Goal: Task Accomplishment & Management: Complete application form

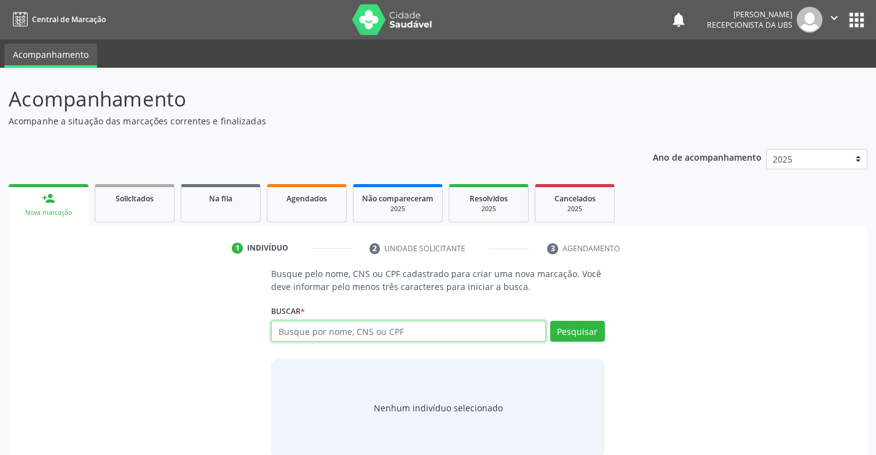
paste input "CNS162526125620001"
click at [300, 335] on input "CNS162526125620001" at bounding box center [408, 330] width 274 height 21
type input "162526125620001"
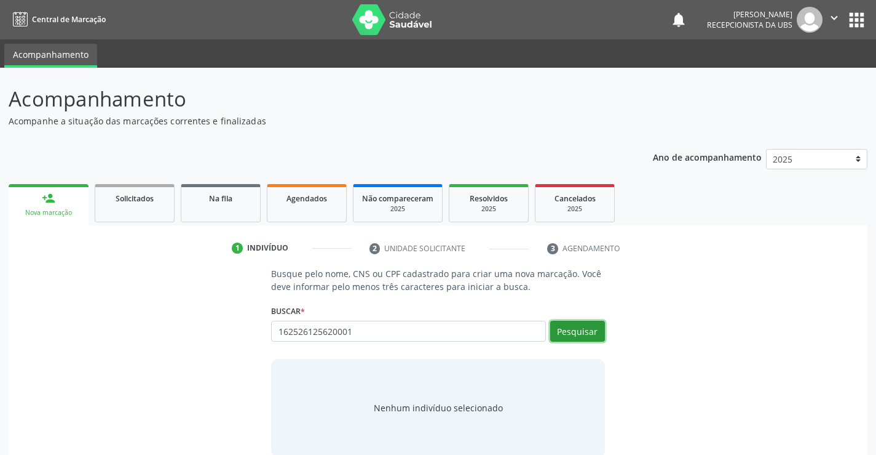
click at [586, 330] on button "Pesquisar" at bounding box center [577, 330] width 55 height 21
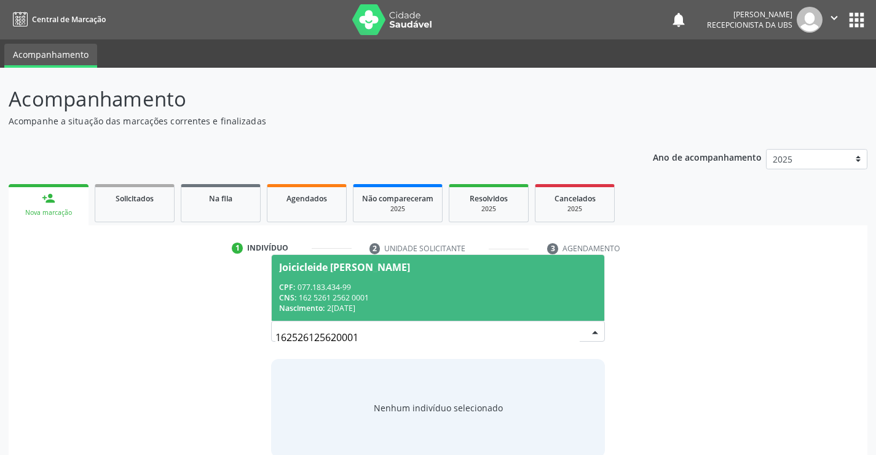
click at [367, 274] on span "Joicicleide [PERSON_NAME] CPF: 077.183.434-99 CNS: 162 5261 2562 0001 Nasciment…" at bounding box center [438, 288] width 332 height 66
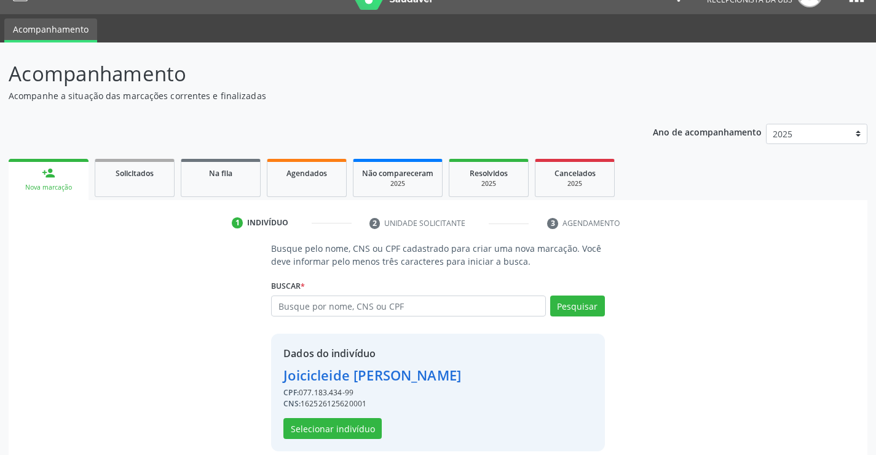
scroll to position [39, 0]
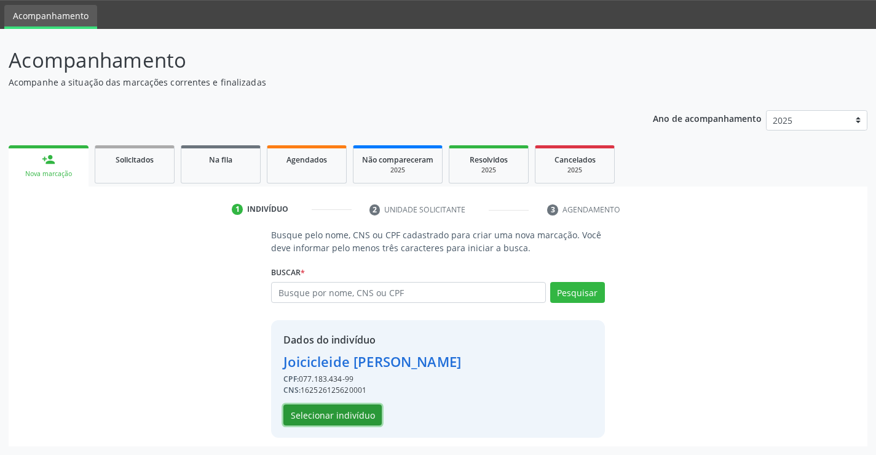
click at [358, 419] on button "Selecionar indivíduo" at bounding box center [333, 414] width 98 height 21
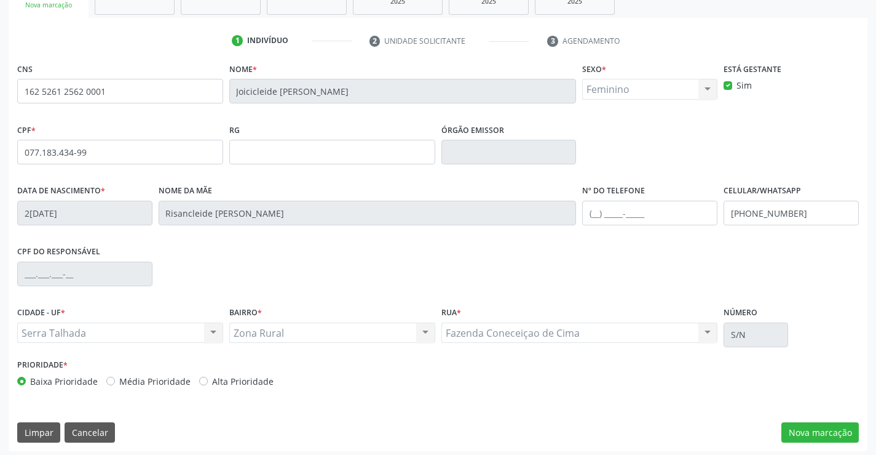
scroll to position [212, 0]
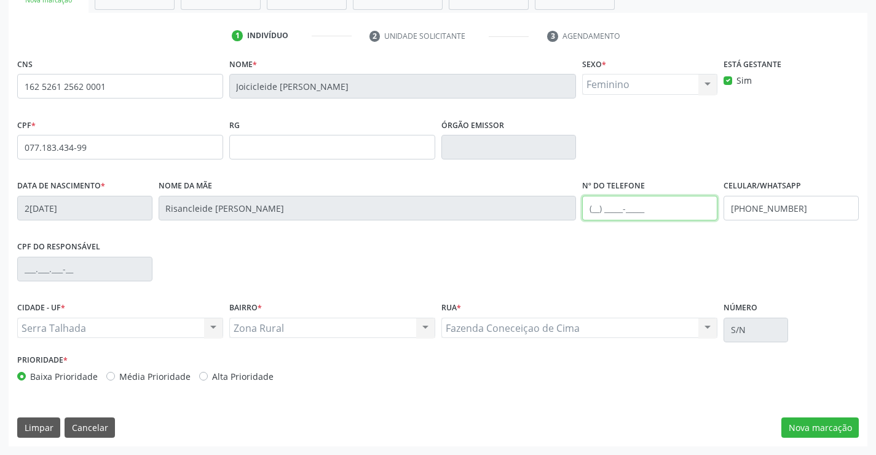
click at [667, 208] on input "text" at bounding box center [649, 208] width 135 height 25
type input "[PHONE_NUMBER]"
click at [767, 244] on div "CPF do responsável" at bounding box center [438, 267] width 848 height 61
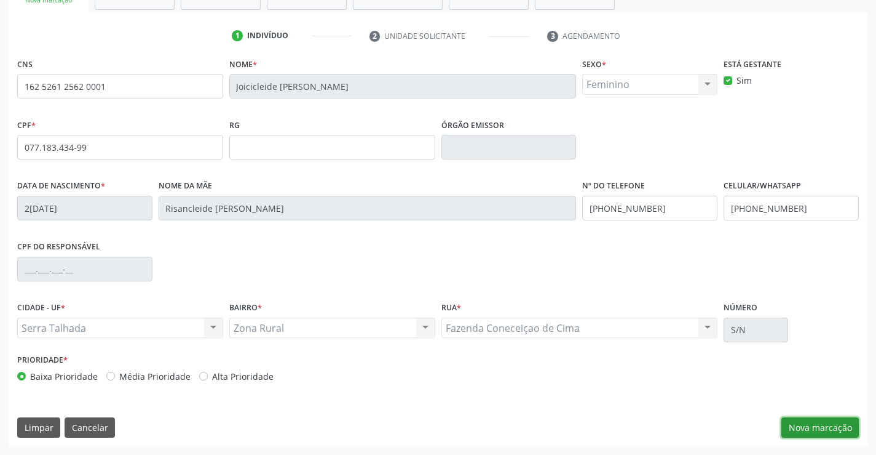
click at [816, 425] on button "Nova marcação" at bounding box center [820, 427] width 77 height 21
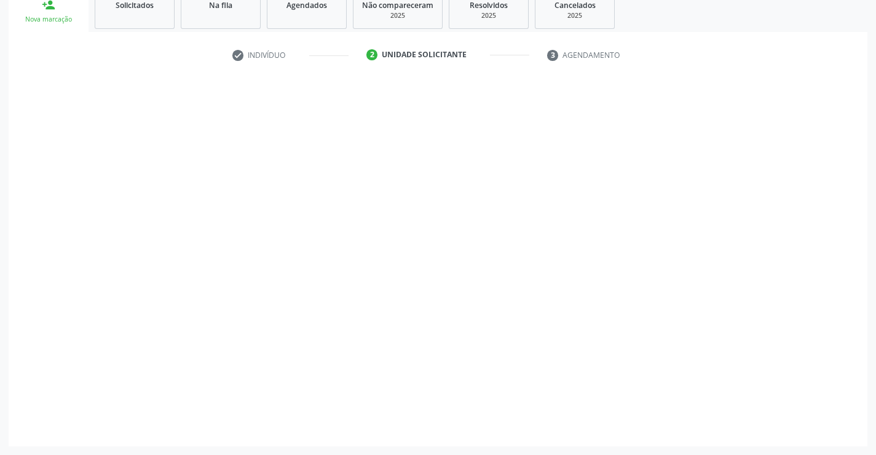
scroll to position [193, 0]
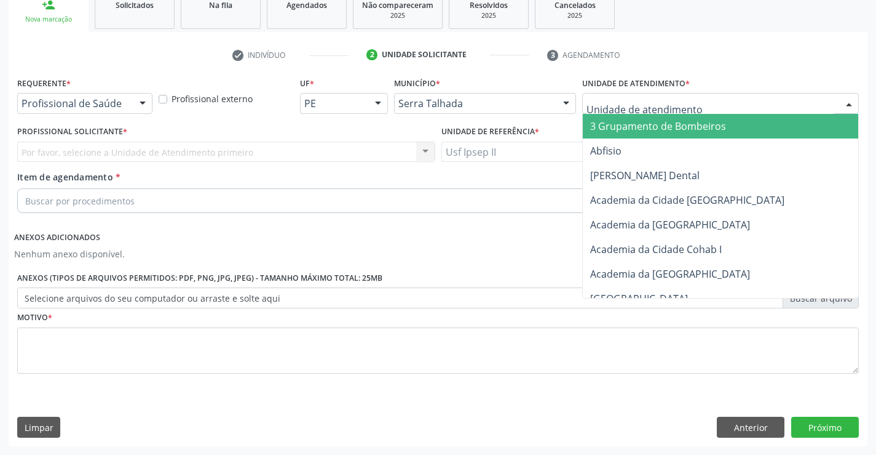
click at [654, 113] on div at bounding box center [720, 103] width 277 height 21
type input "IPS"
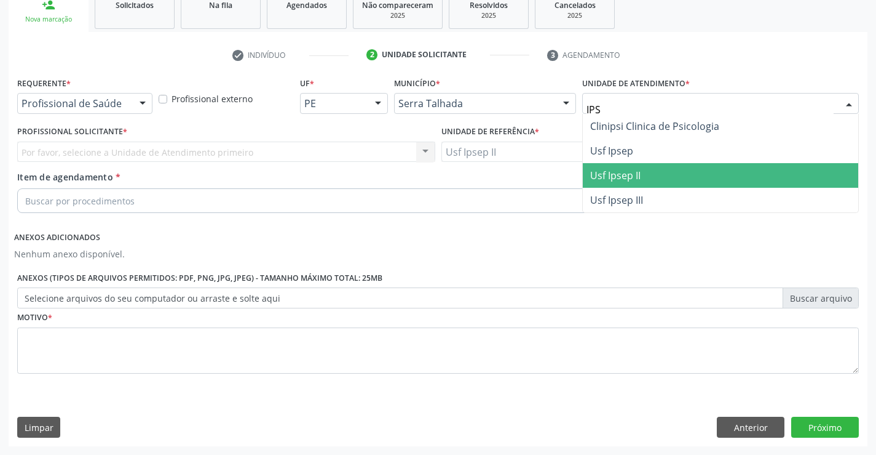
click at [627, 166] on span "Usf Ipsep II" at bounding box center [721, 175] width 276 height 25
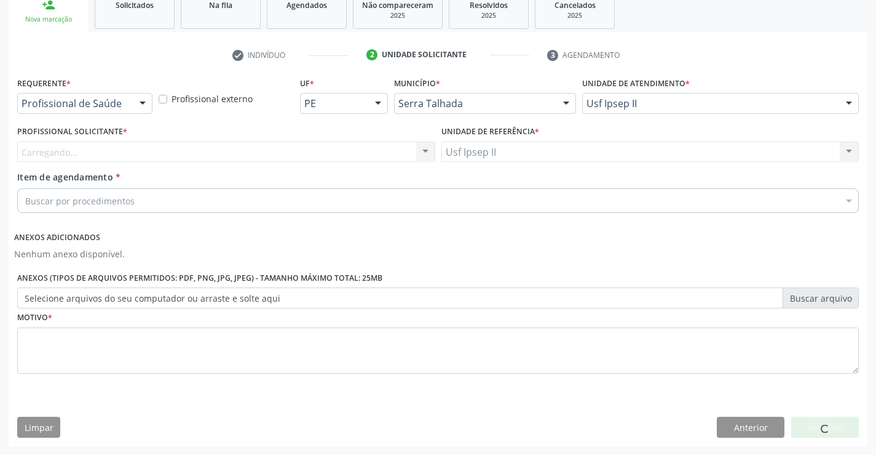
click at [211, 150] on div "Carregando..." at bounding box center [226, 151] width 418 height 21
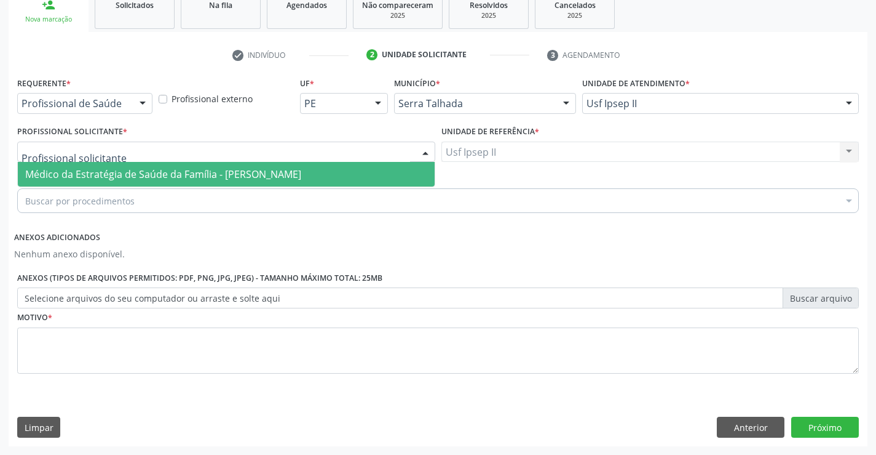
click at [205, 168] on span "Médico da Estratégia de Saúde da Família - [PERSON_NAME]" at bounding box center [163, 174] width 276 height 14
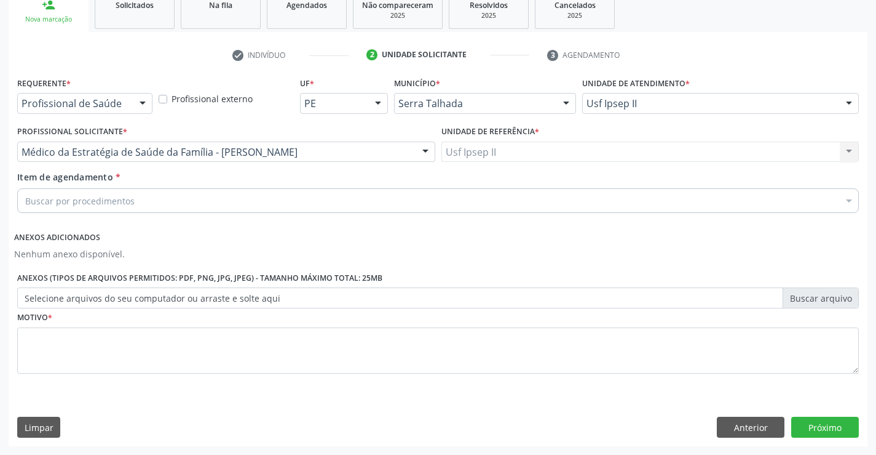
click at [197, 204] on div "Buscar por procedimentos" at bounding box center [438, 200] width 842 height 25
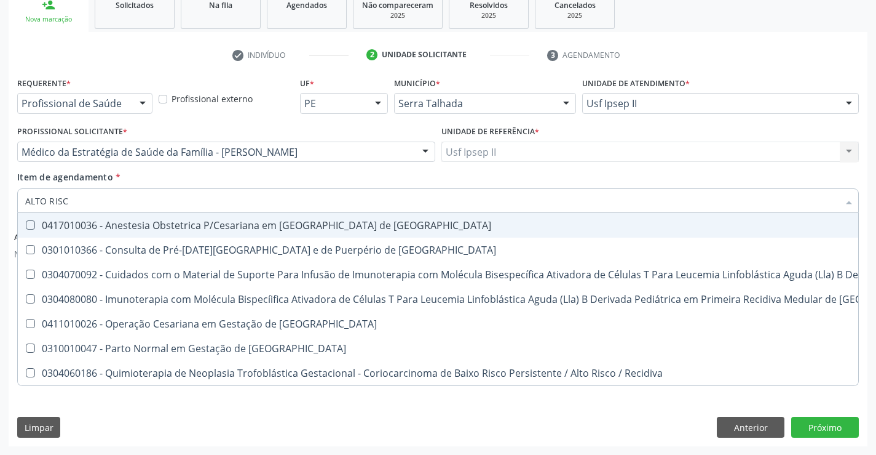
type input "ALTO RISCO"
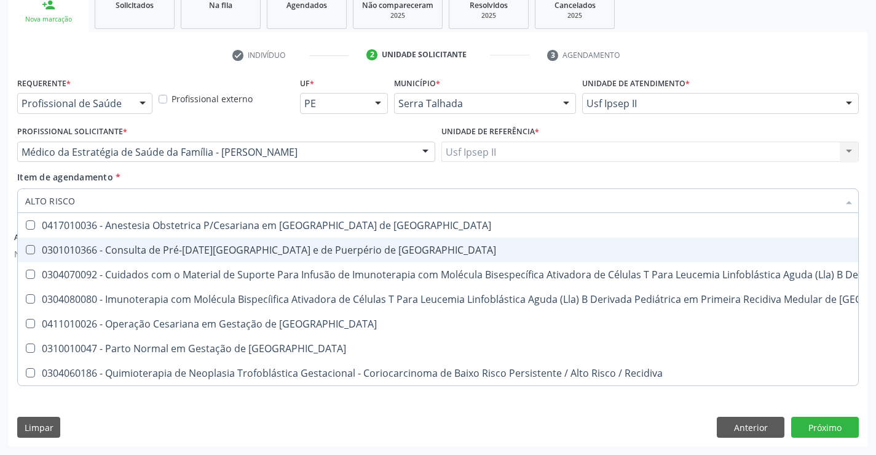
click at [193, 250] on div "0301010366 - Consulta de Pré-[DATE][GEOGRAPHIC_DATA] e de Puerpério de [GEOGRAP…" at bounding box center [656, 250] width 1263 height 10
checkbox Risco "true"
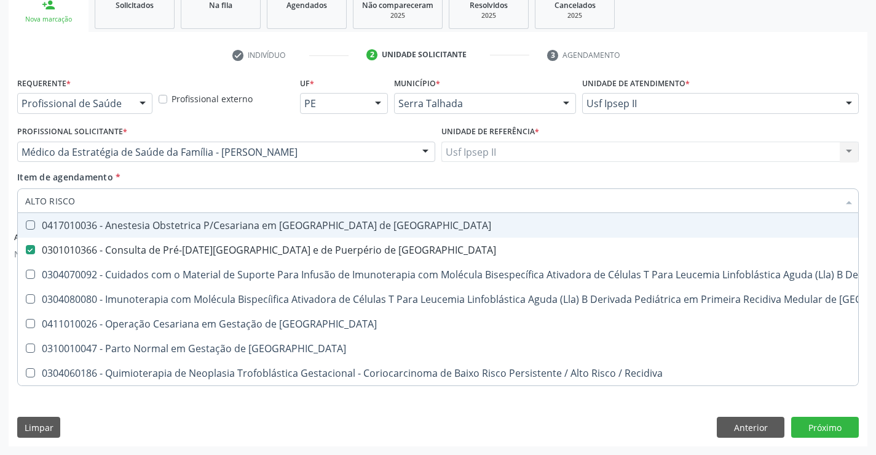
click at [215, 178] on div "Item de agendamento * ALTO RISCO Desfazer seleção 0417010036 - Anestesia Obstet…" at bounding box center [438, 189] width 842 height 39
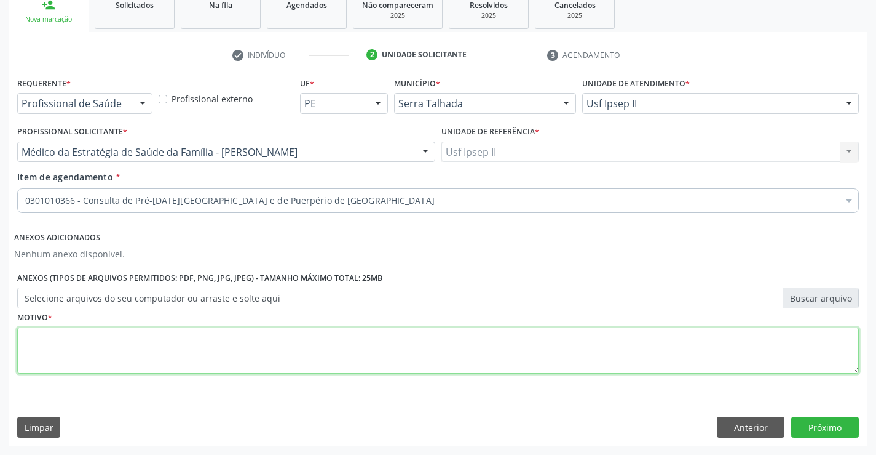
click at [125, 352] on textarea at bounding box center [438, 350] width 842 height 47
type textarea "GESTANTE ALTO RISCO"
click at [651, 406] on div "Requerente * Profissional de Saúde Profissional de Saúde Paciente Nenhum result…" at bounding box center [438, 260] width 859 height 372
click at [814, 421] on button "Próximo" at bounding box center [826, 426] width 68 height 21
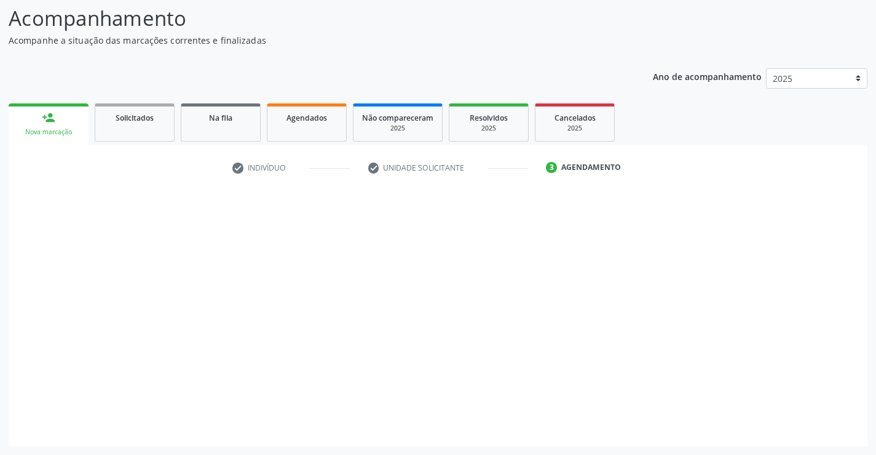
scroll to position [81, 0]
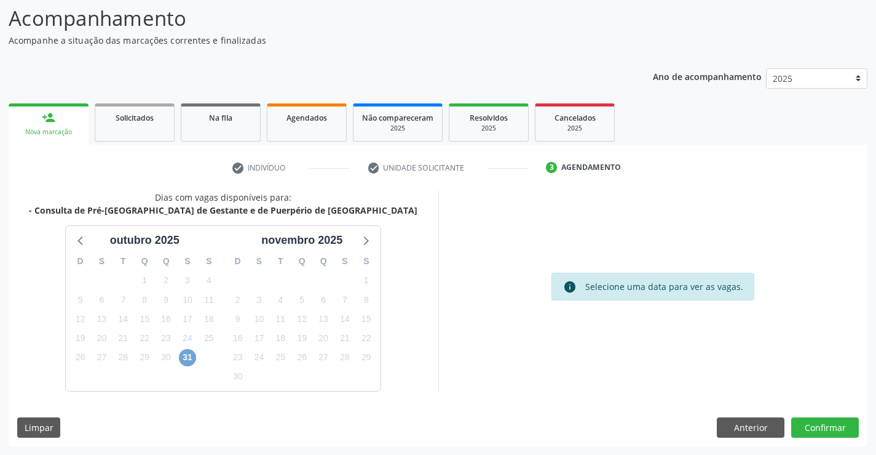
click at [192, 354] on span "31" at bounding box center [187, 357] width 17 height 17
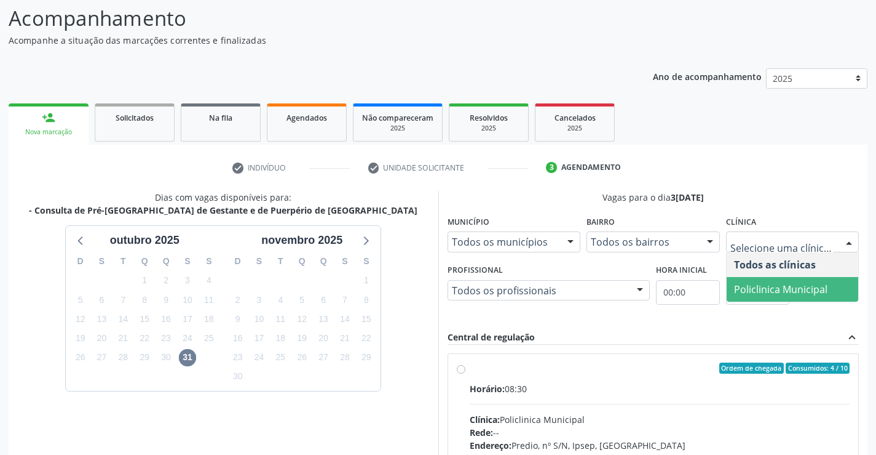
click at [778, 283] on span "Policlinica Municipal" at bounding box center [780, 289] width 93 height 14
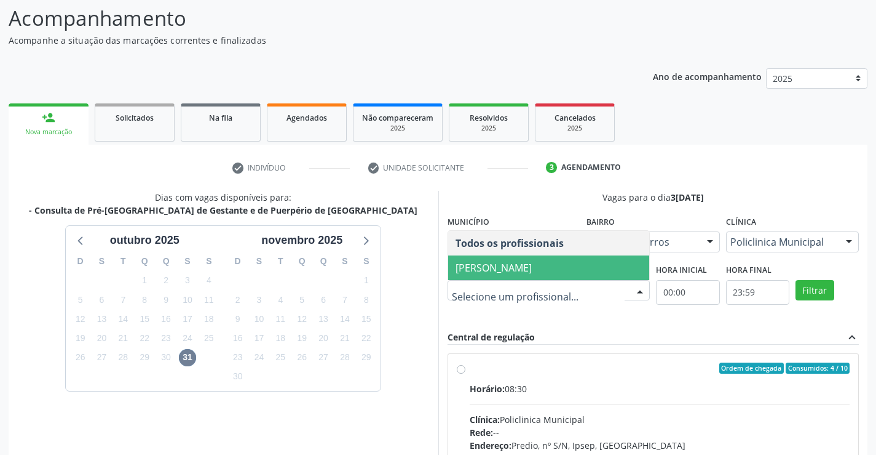
click at [538, 276] on span "[PERSON_NAME]" at bounding box center [549, 267] width 202 height 25
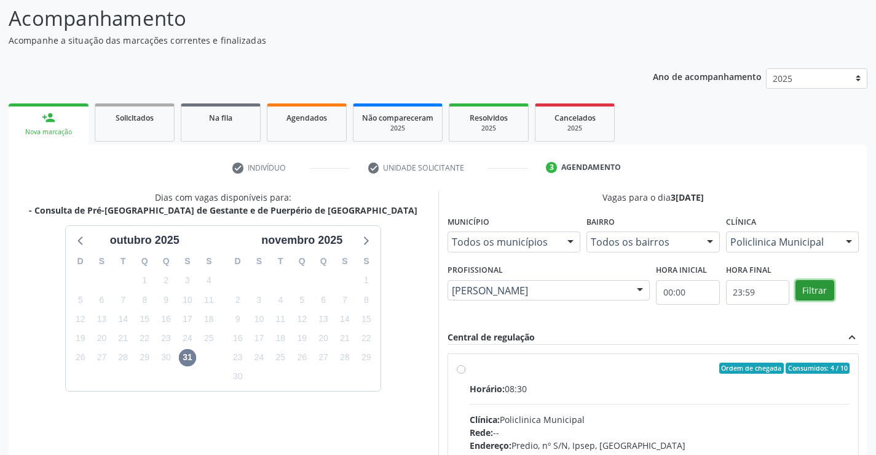
click at [798, 284] on button "Filtrar" at bounding box center [815, 290] width 39 height 21
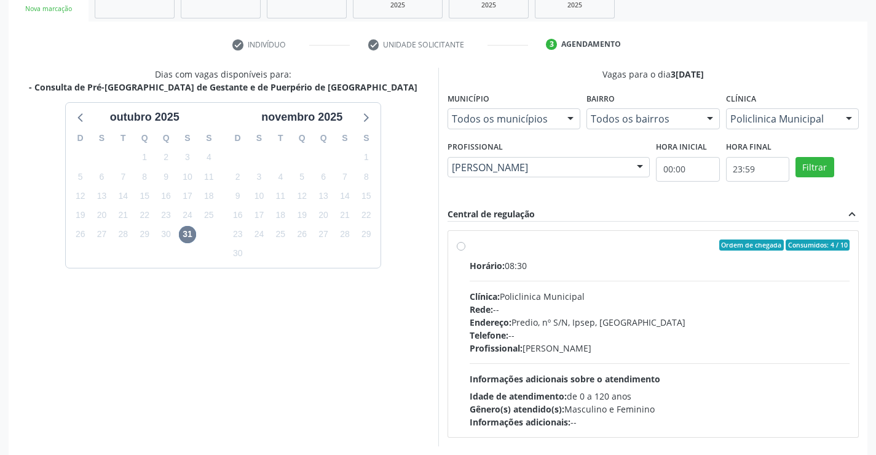
click at [549, 284] on div "Horário: 08:30 Clínica: Policlinica Municipal Rede: -- Endereço: Predio, nº S/N…" at bounding box center [660, 343] width 381 height 169
click at [466, 250] on input "Ordem de chegada Consumidos: 4 / 10 Horário: 08:30 Clínica: Policlinica Municip…" at bounding box center [461, 244] width 9 height 11
radio input "true"
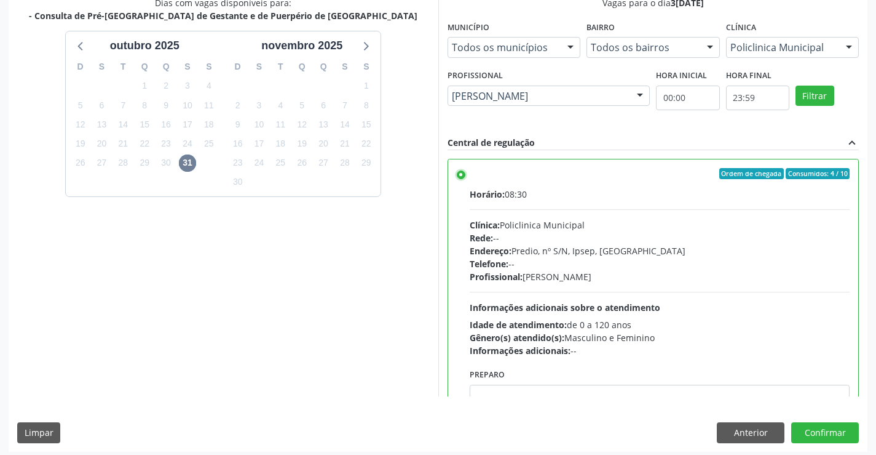
scroll to position [280, 0]
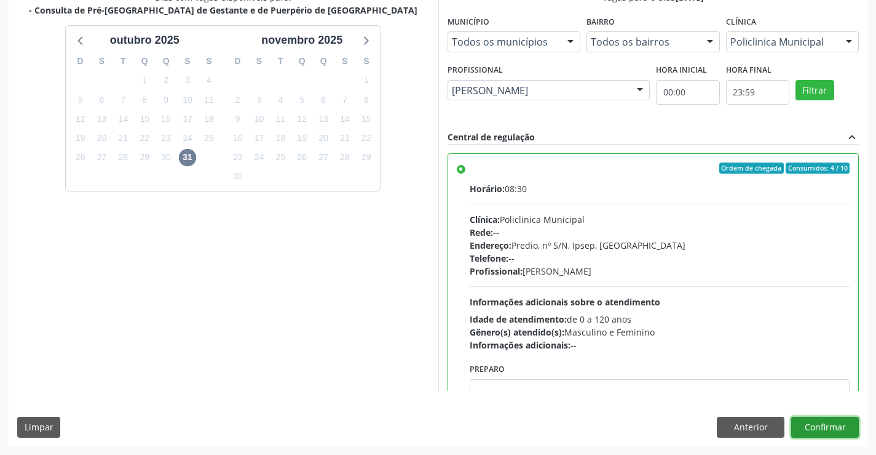
click at [839, 435] on button "Confirmar" at bounding box center [826, 426] width 68 height 21
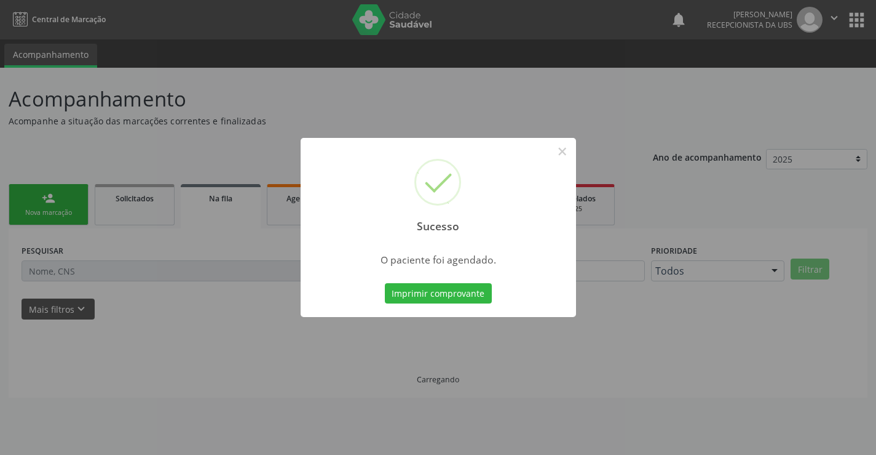
scroll to position [0, 0]
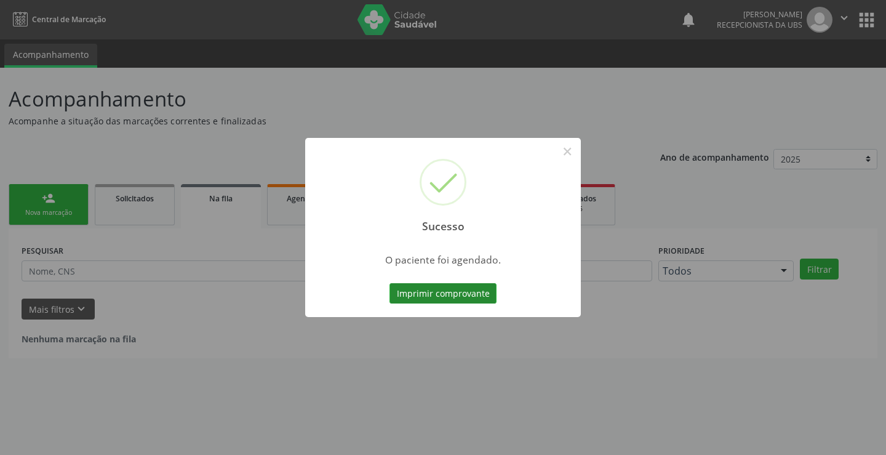
click at [423, 298] on button "Imprimir comprovante" at bounding box center [442, 293] width 107 height 21
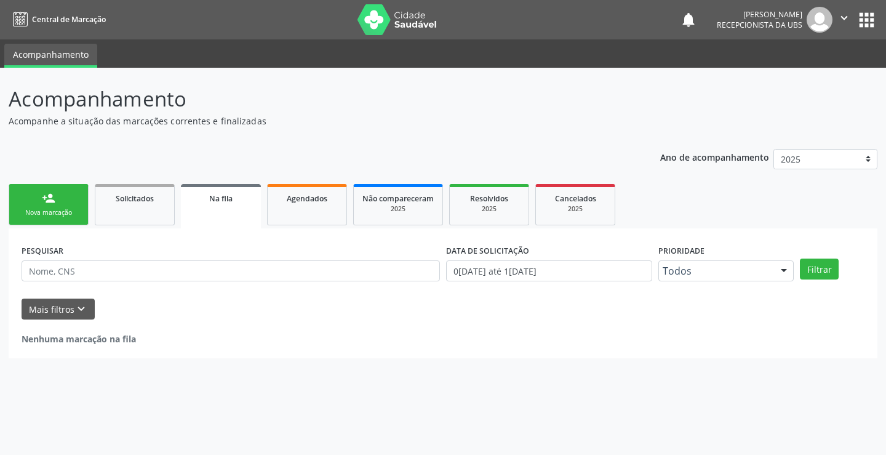
click at [61, 204] on link "person_add Nova marcação" at bounding box center [49, 204] width 80 height 41
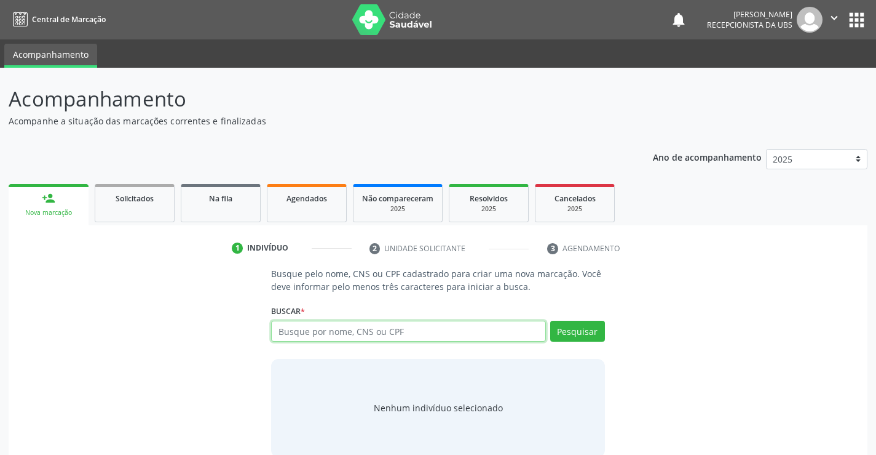
click at [300, 328] on input "text" at bounding box center [408, 330] width 274 height 21
paste input "CNS162526125620001"
click at [293, 332] on input "CNS162526125620001" at bounding box center [408, 330] width 274 height 21
type input "162526125620001"
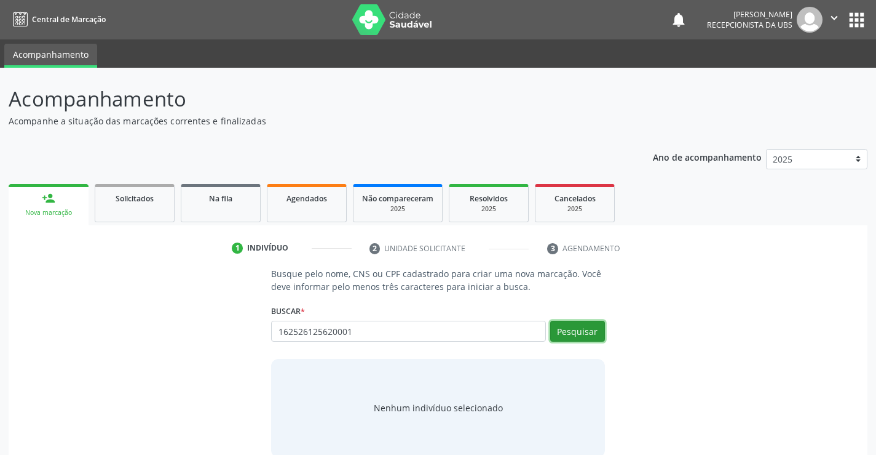
click at [565, 339] on button "Pesquisar" at bounding box center [577, 330] width 55 height 21
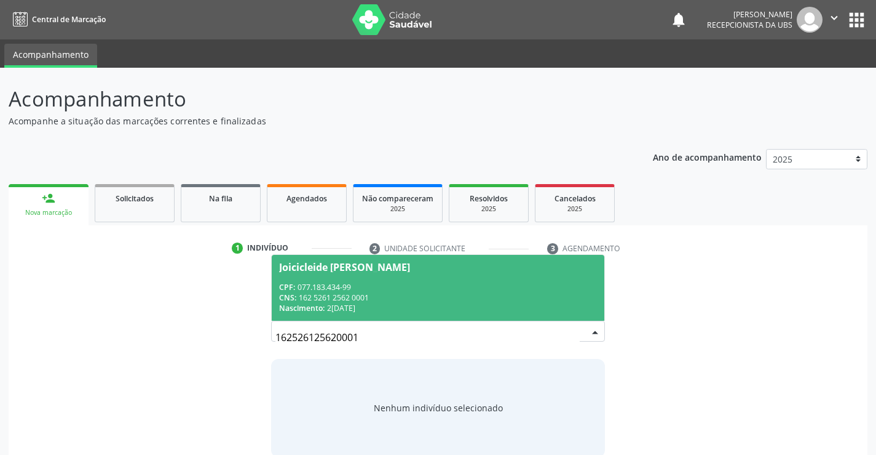
click at [513, 283] on div "CPF: 077.183.434-99" at bounding box center [437, 287] width 317 height 10
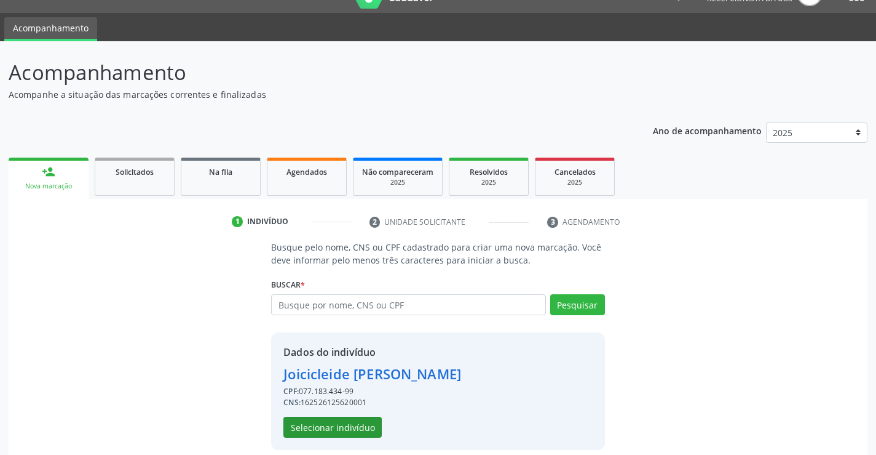
scroll to position [39, 0]
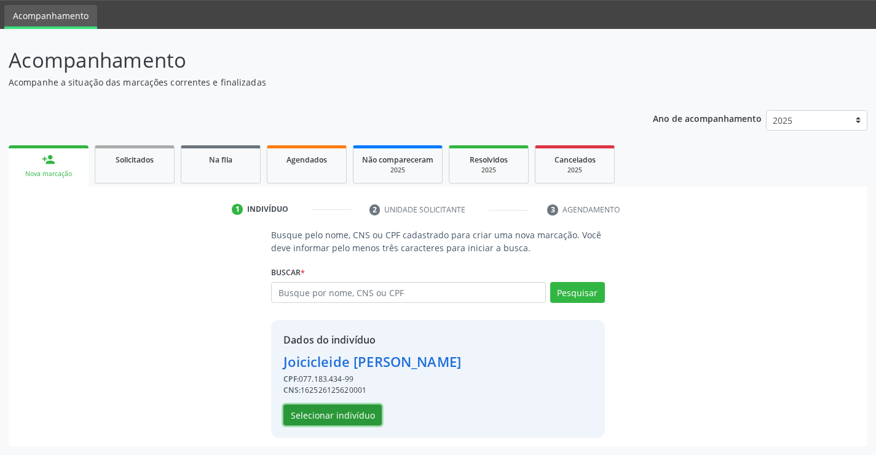
click at [354, 408] on button "Selecionar indivíduo" at bounding box center [333, 414] width 98 height 21
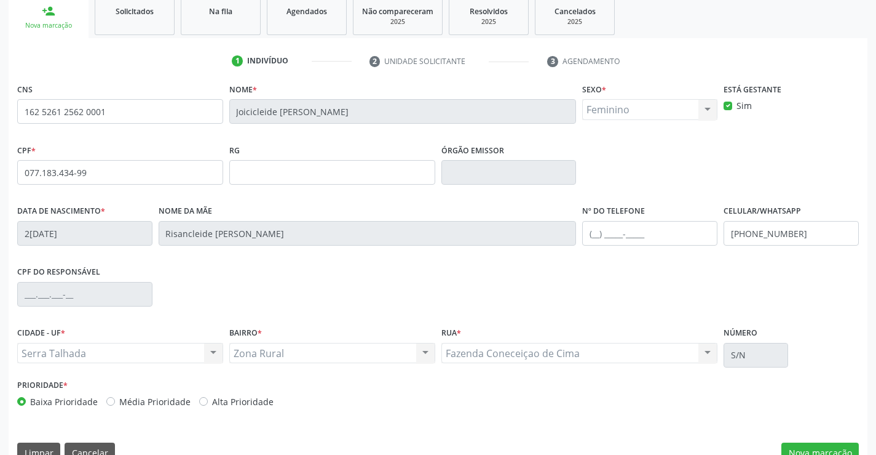
scroll to position [212, 0]
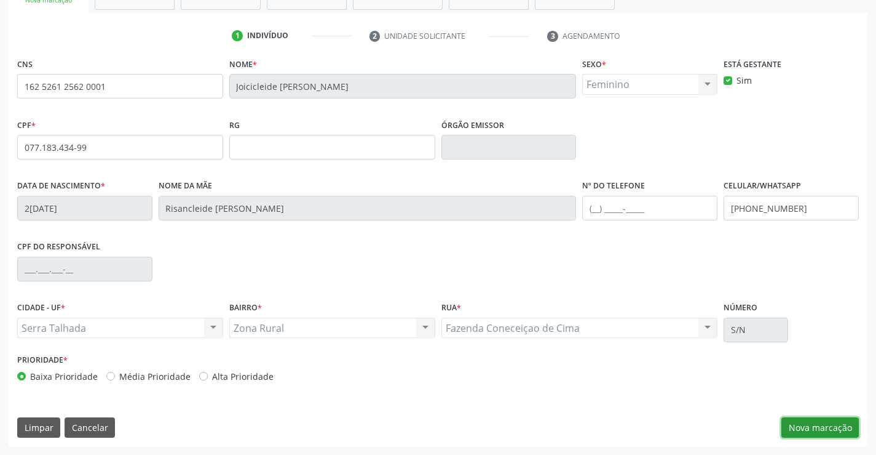
click at [807, 425] on button "Nova marcação" at bounding box center [820, 427] width 77 height 21
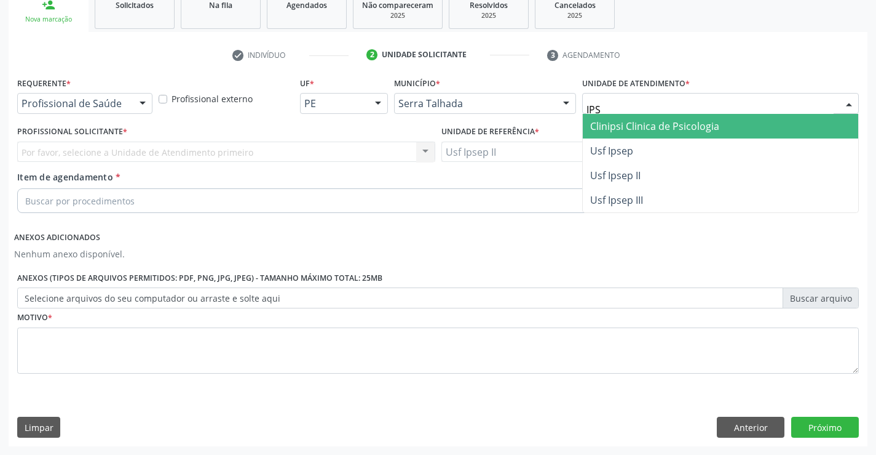
type input "IPSE"
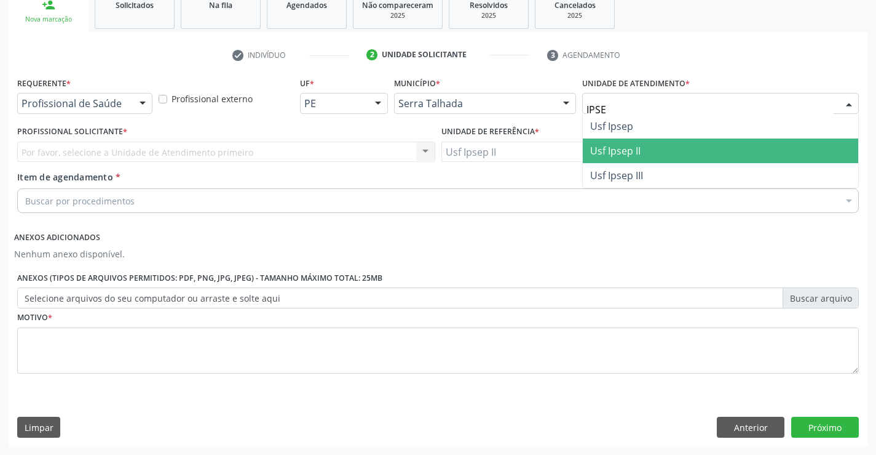
click at [635, 145] on span "Usf Ipsep II" at bounding box center [615, 151] width 50 height 14
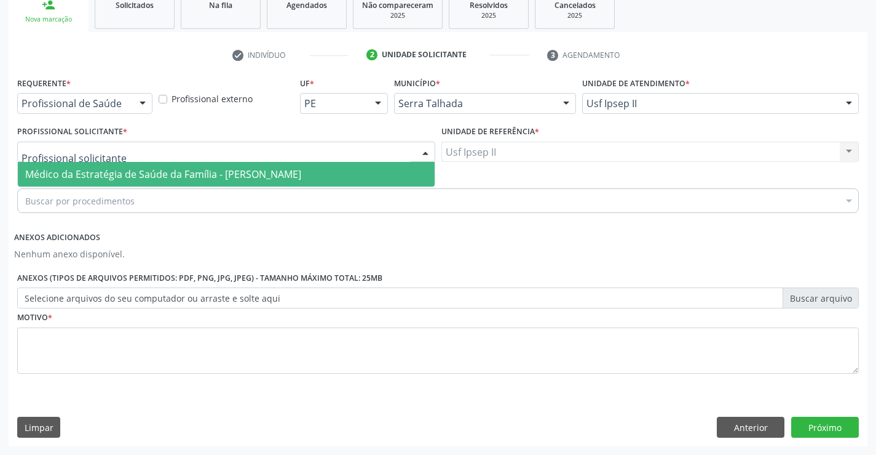
click at [252, 154] on div at bounding box center [226, 151] width 418 height 21
click at [266, 164] on span "Médico da Estratégia de Saúde da Família - [PERSON_NAME]" at bounding box center [226, 174] width 417 height 25
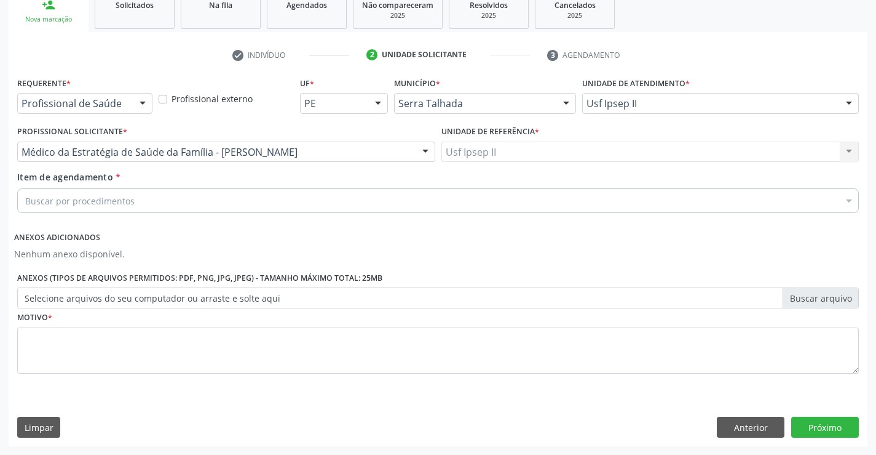
click at [275, 196] on div "Buscar por procedimentos" at bounding box center [438, 200] width 842 height 25
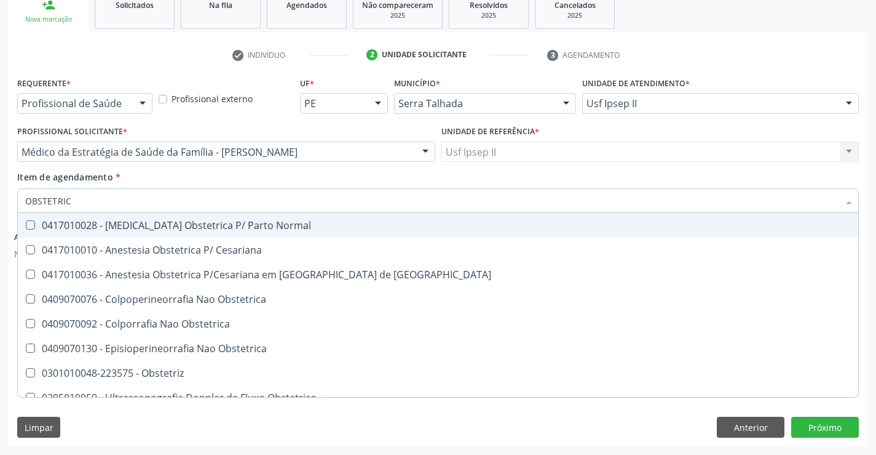
type input "OBSTETRICA"
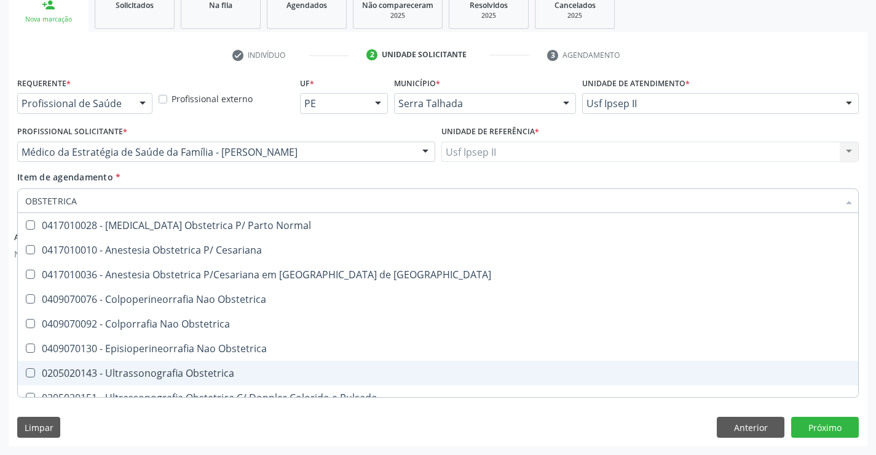
click at [169, 370] on div "0205020143 - Ultrassonografia Obstetrica" at bounding box center [438, 373] width 826 height 10
checkbox Obstetrica "true"
click at [137, 429] on div "Limpar Anterior Próximo" at bounding box center [438, 426] width 842 height 21
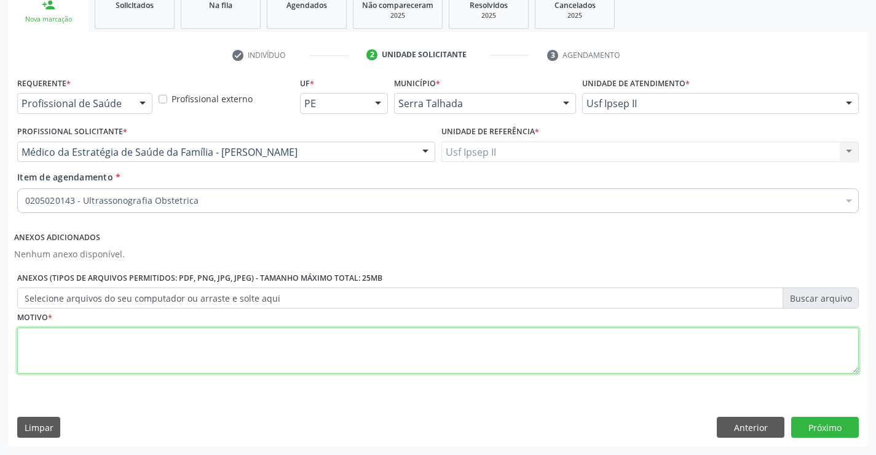
click at [143, 344] on textarea at bounding box center [438, 350] width 842 height 47
type textarea "E"
click at [830, 424] on button "Próximo" at bounding box center [826, 426] width 68 height 21
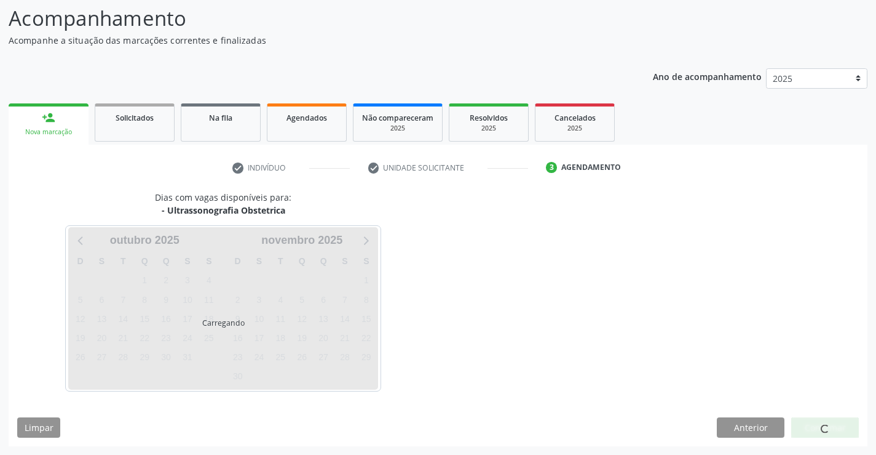
scroll to position [81, 0]
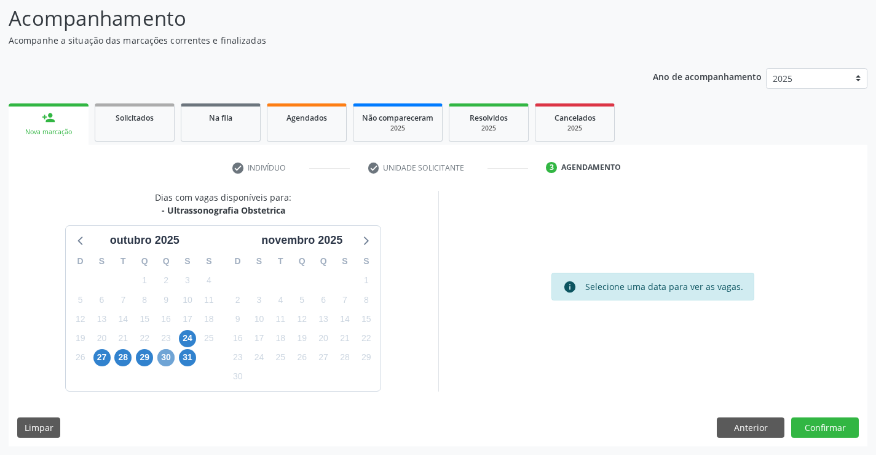
click at [164, 360] on span "30" at bounding box center [165, 357] width 17 height 17
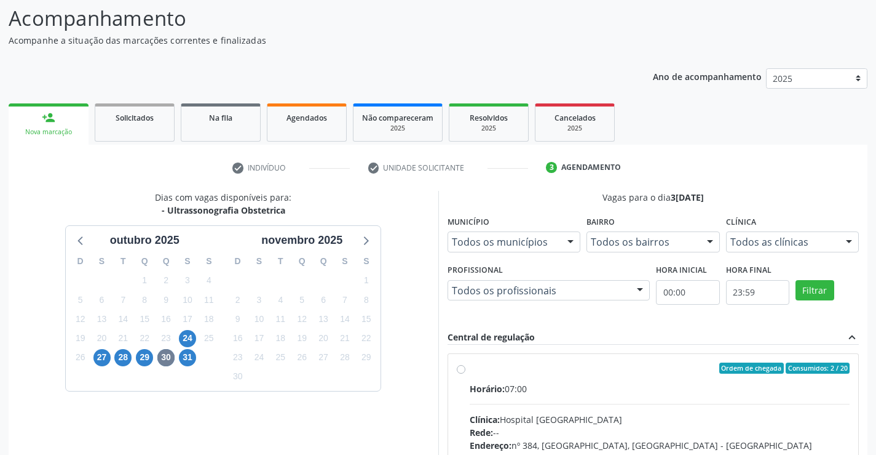
click at [850, 244] on div at bounding box center [849, 242] width 18 height 21
click at [413, 333] on div "Dias com vagas disponíveis para: - Ultrassonografia Obstetrica [DATE] D S T Q Q…" at bounding box center [224, 391] width 430 height 400
click at [190, 356] on span "31" at bounding box center [187, 357] width 17 height 17
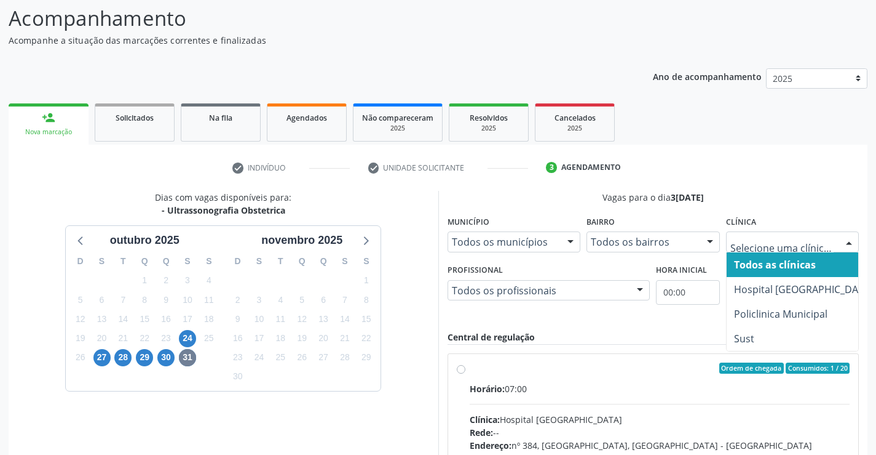
click at [843, 247] on div at bounding box center [849, 242] width 18 height 21
click at [414, 287] on div "Dias com vagas disponíveis para: - Ultrassonografia Obstetrica [DATE] D S T Q Q…" at bounding box center [224, 391] width 430 height 400
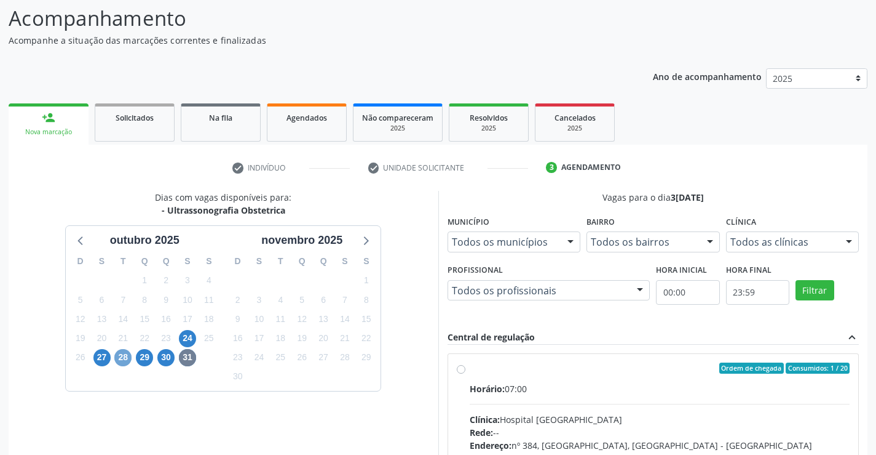
click at [122, 360] on span "28" at bounding box center [122, 357] width 17 height 17
click at [108, 354] on span "27" at bounding box center [101, 357] width 17 height 17
click at [116, 359] on span "28" at bounding box center [122, 357] width 17 height 17
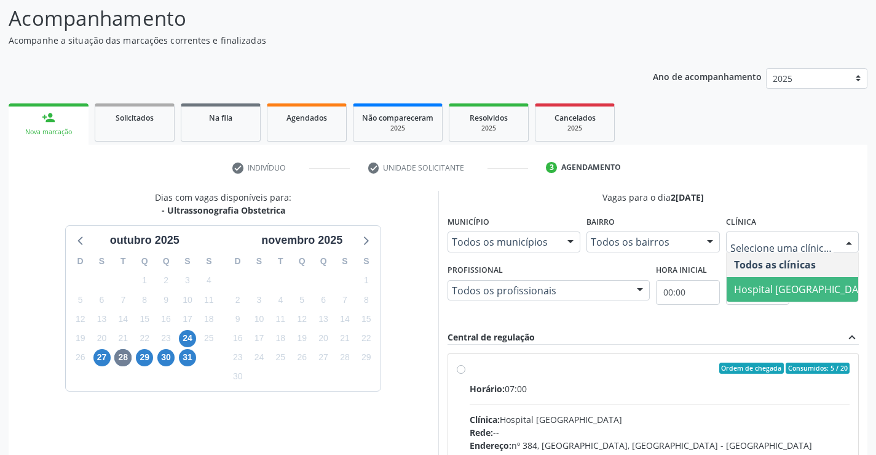
click at [753, 282] on span "Hospital [GEOGRAPHIC_DATA]" at bounding box center [803, 289] width 139 height 14
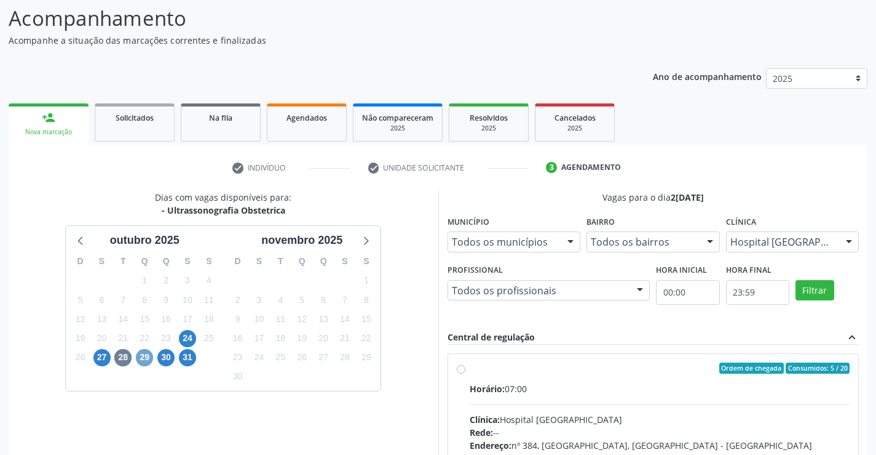
click at [145, 350] on span "29" at bounding box center [144, 357] width 17 height 17
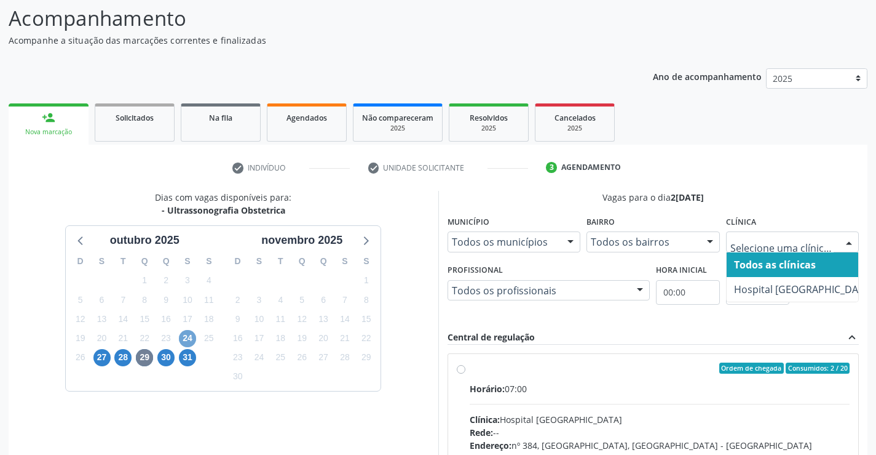
click at [189, 337] on span "24" at bounding box center [187, 338] width 17 height 17
click at [186, 349] on span "31" at bounding box center [187, 357] width 17 height 17
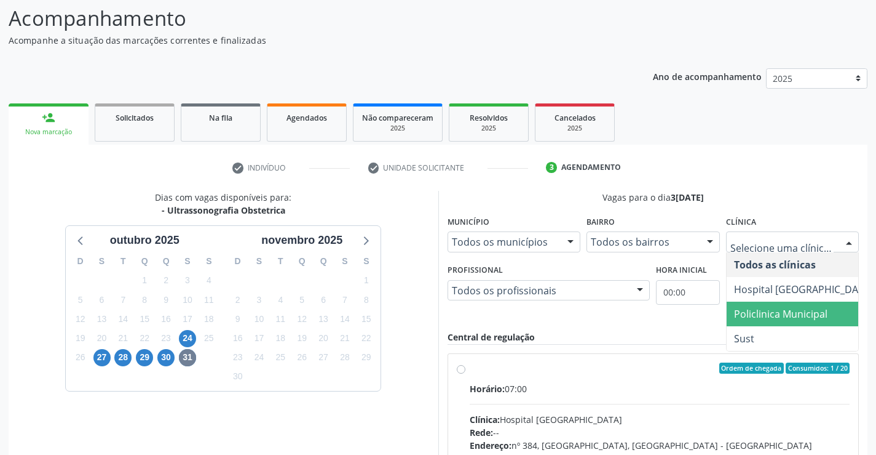
click at [768, 309] on span "Policlinica Municipal" at bounding box center [780, 314] width 93 height 14
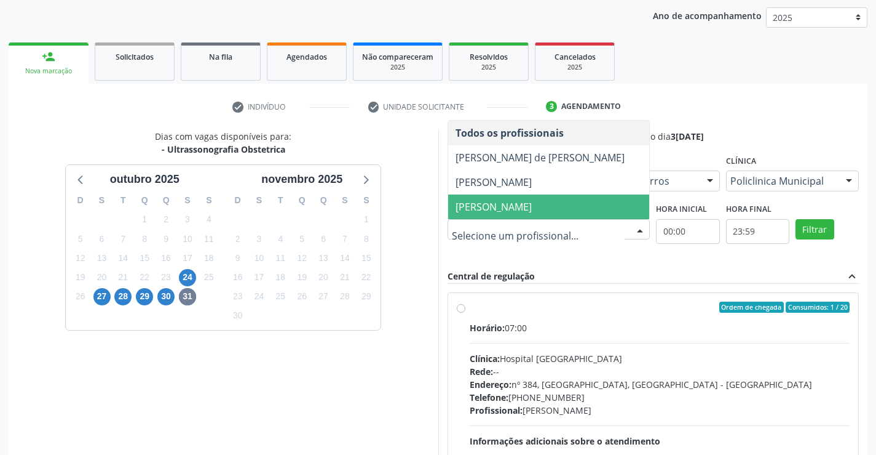
scroll to position [142, 0]
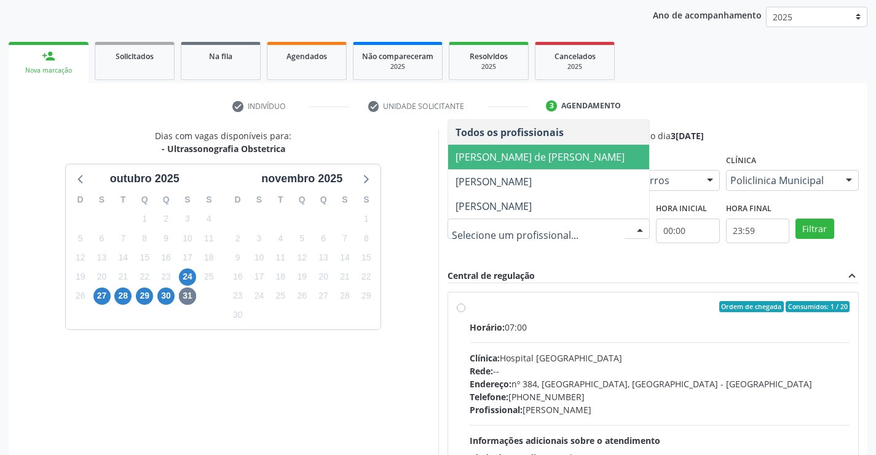
click at [546, 150] on span "[PERSON_NAME] de [PERSON_NAME]" at bounding box center [540, 157] width 169 height 14
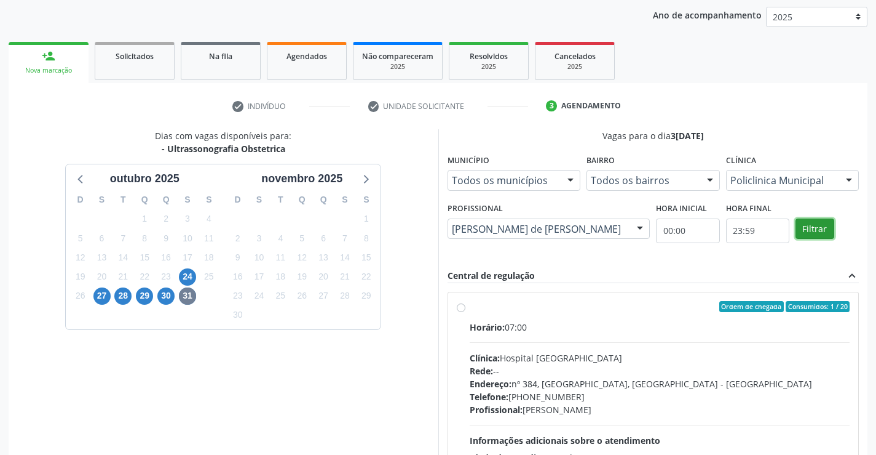
click at [831, 221] on button "Filtrar" at bounding box center [815, 228] width 39 height 21
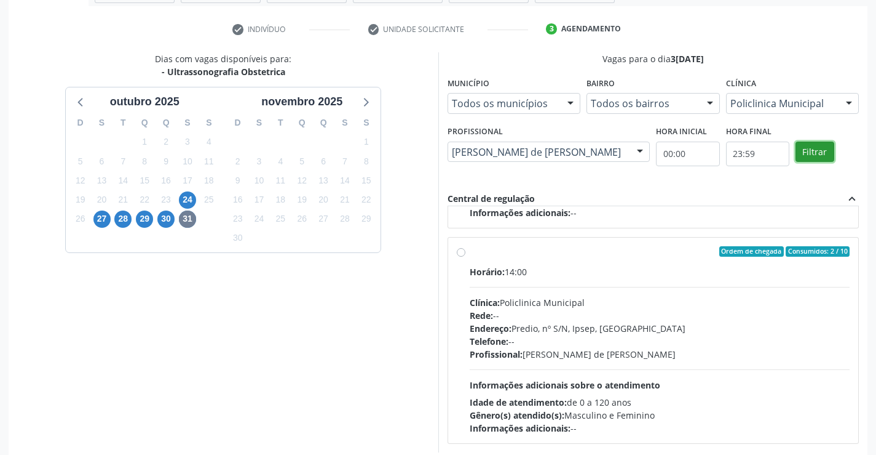
scroll to position [280, 0]
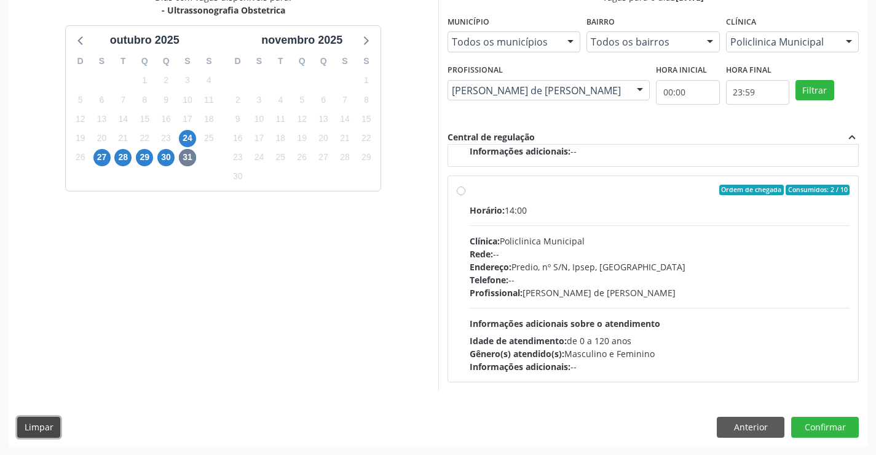
click at [37, 435] on button "Limpar" at bounding box center [38, 426] width 43 height 21
click at [50, 437] on button "Limpar" at bounding box center [38, 426] width 43 height 21
click at [725, 429] on button "Anterior" at bounding box center [751, 426] width 68 height 21
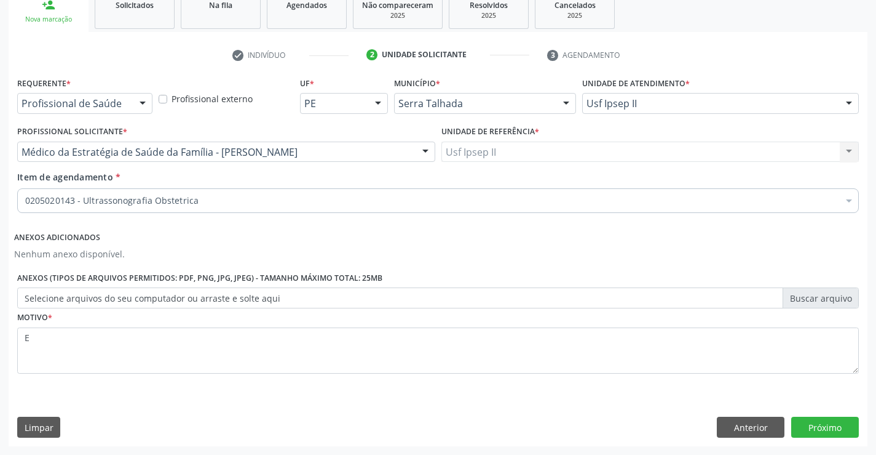
scroll to position [193, 0]
click at [57, 429] on button "Limpar" at bounding box center [38, 426] width 43 height 21
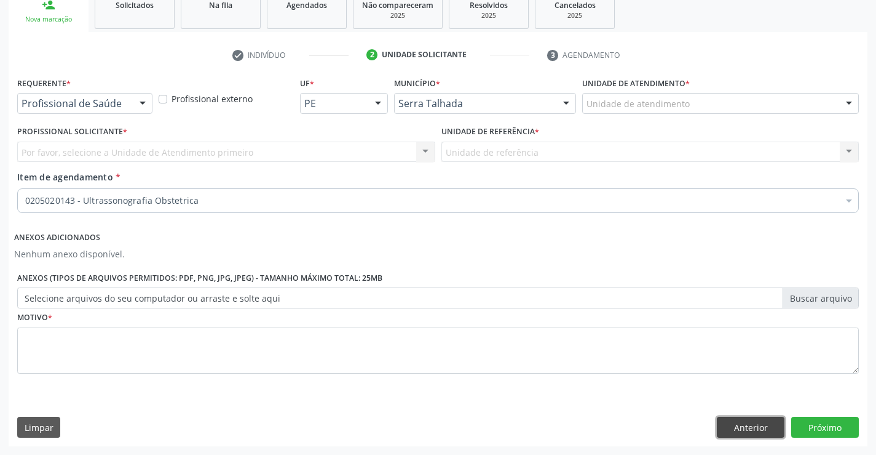
click at [745, 436] on button "Anterior" at bounding box center [751, 426] width 68 height 21
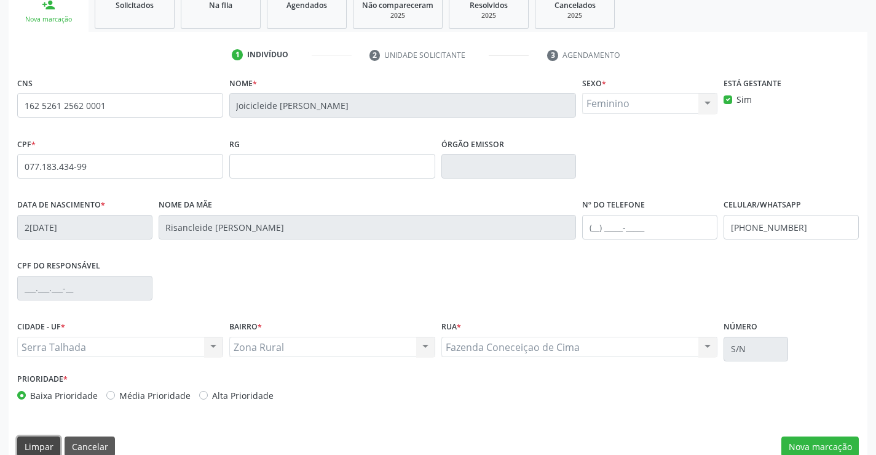
click at [50, 445] on button "Limpar" at bounding box center [38, 446] width 43 height 21
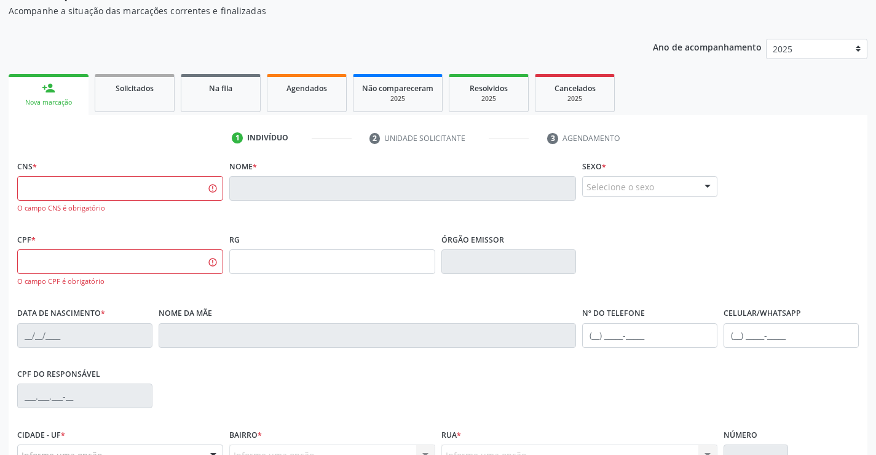
scroll to position [53, 0]
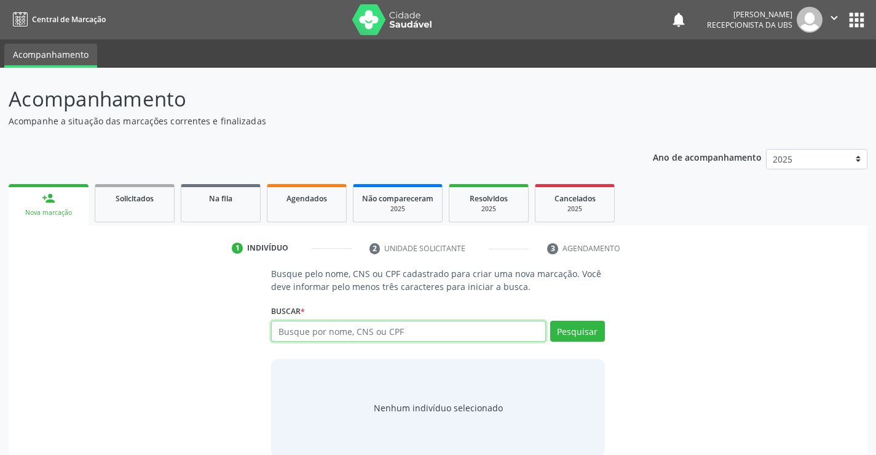
scroll to position [20, 0]
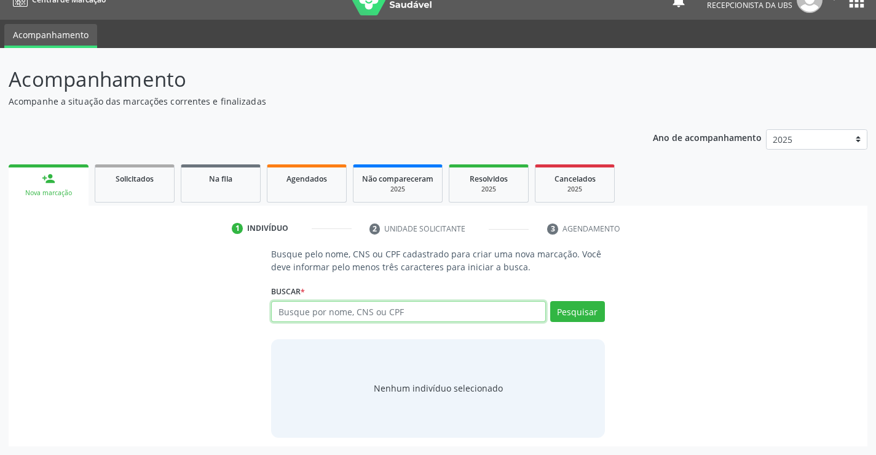
paste input "700404508551050"
type input "700404508551050"
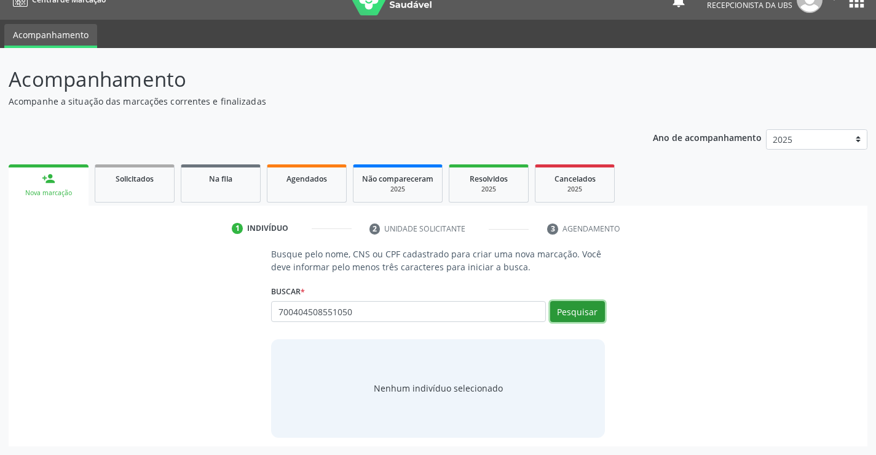
click at [586, 318] on button "Pesquisar" at bounding box center [577, 311] width 55 height 21
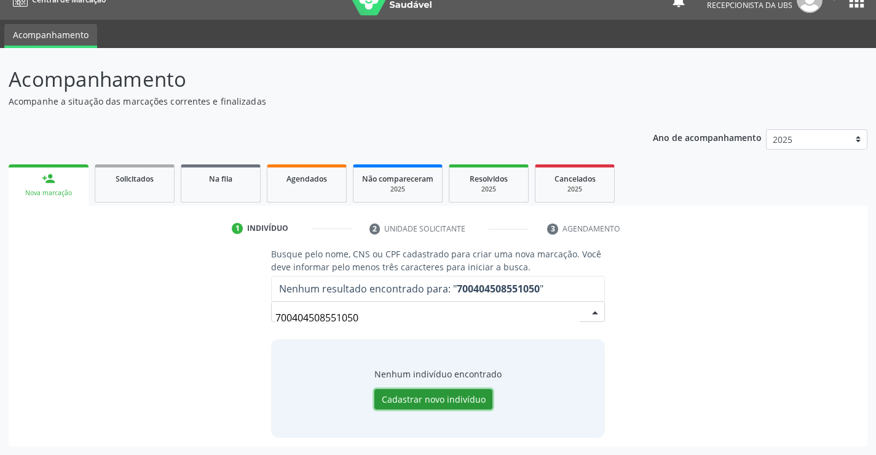
click at [423, 400] on button "Cadastrar novo indivíduo" at bounding box center [434, 399] width 118 height 21
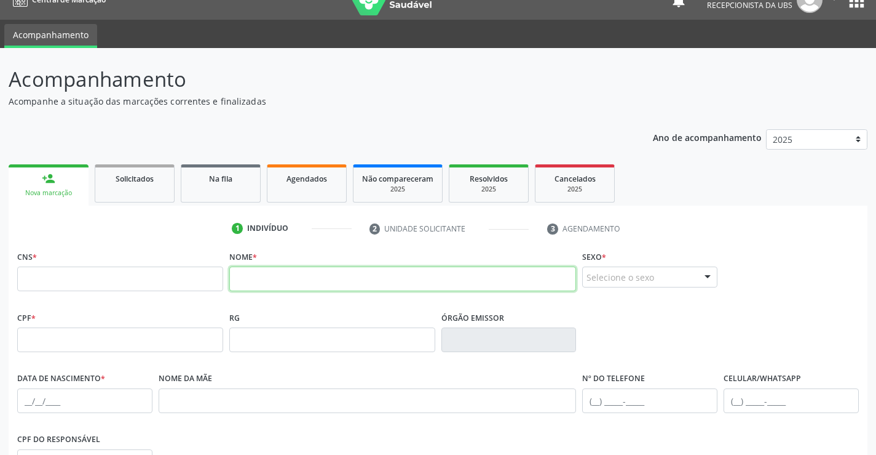
click at [292, 271] on input "text" at bounding box center [403, 278] width 348 height 25
paste input "Ana Beatriz Gomes da Silva Lopes"
type input "Ana Beatriz Gomes da Silva Lopes"
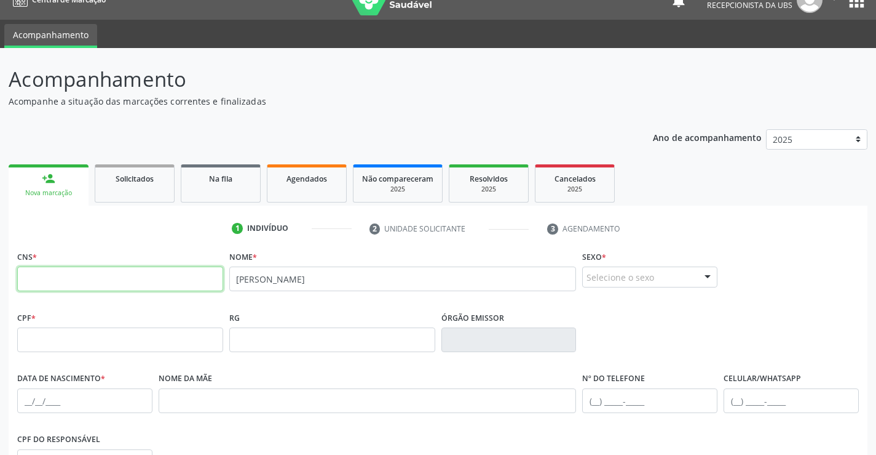
click at [155, 288] on input "text" at bounding box center [120, 278] width 206 height 25
paste input "700 4045 0855 1050"
type input "700 4045 0855 1050"
click at [65, 344] on input "text" at bounding box center [120, 339] width 206 height 25
paste input "140.147.914-67"
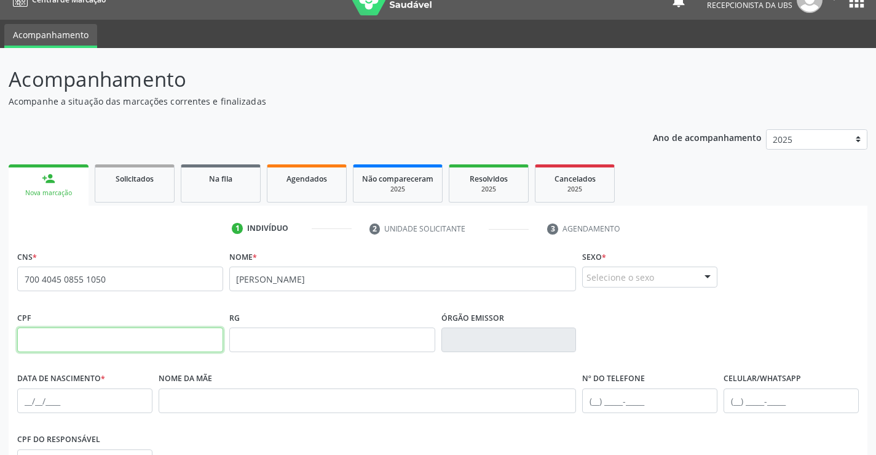
type input "140.147.914-67"
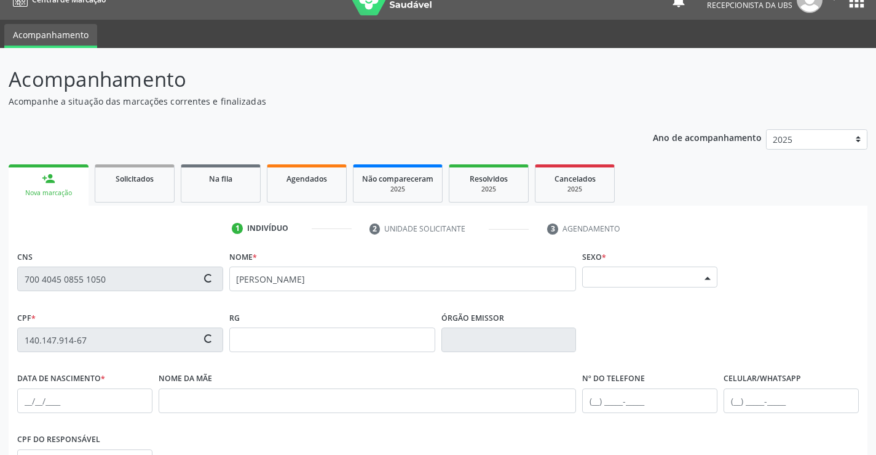
click at [646, 275] on div "Selecione o sexo" at bounding box center [649, 276] width 135 height 21
click at [635, 245] on span "Feminino" at bounding box center [650, 254] width 134 height 25
click at [749, 271] on label "Sim" at bounding box center [744, 272] width 15 height 13
click at [733, 271] on input "Sim" at bounding box center [728, 271] width 9 height 11
checkbox input "true"
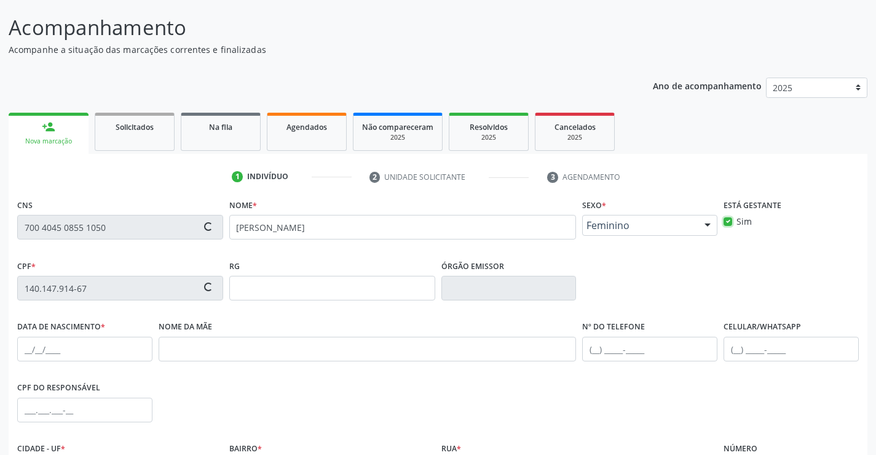
scroll to position [143, 0]
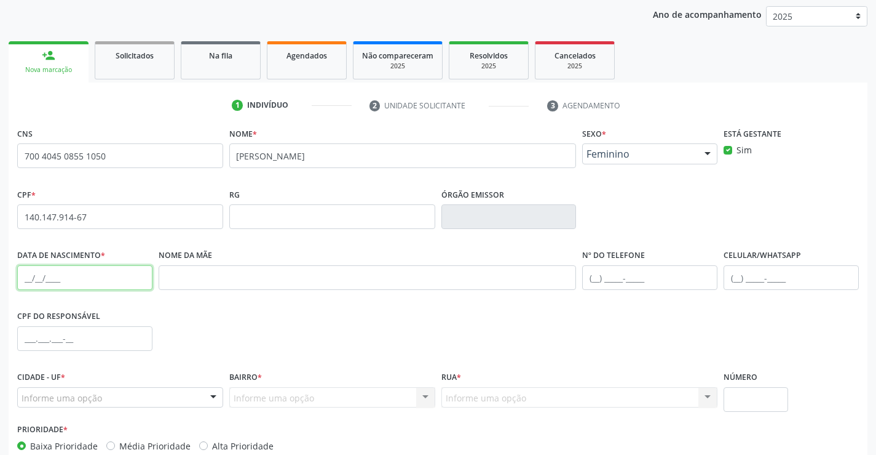
click at [90, 277] on input "text" at bounding box center [84, 277] width 135 height 25
paste input "16/01/2007"
type input "16/01/2007"
click at [252, 272] on input "text" at bounding box center [368, 277] width 418 height 25
paste input "Maria Aparecida Gomes da Silva"
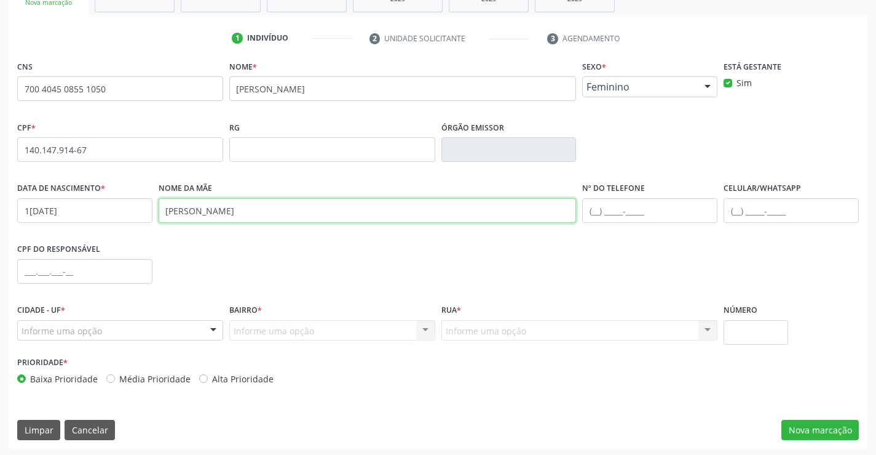
scroll to position [212, 0]
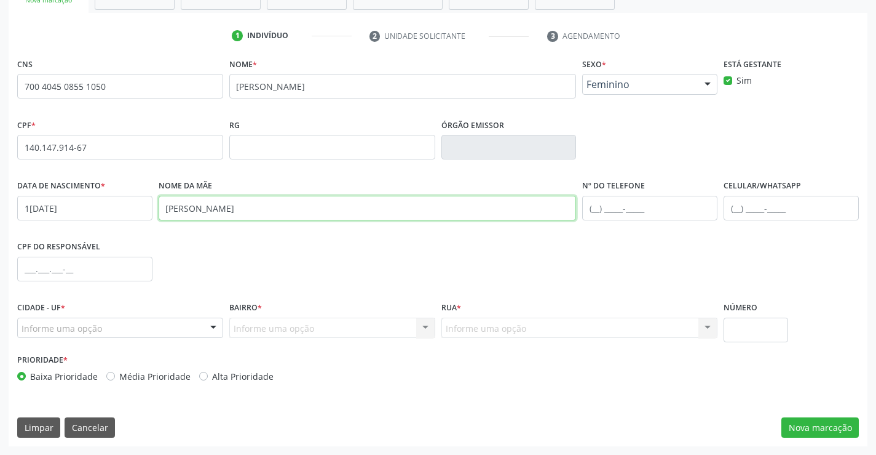
type input "Maria Aparecida Gomes da Silva"
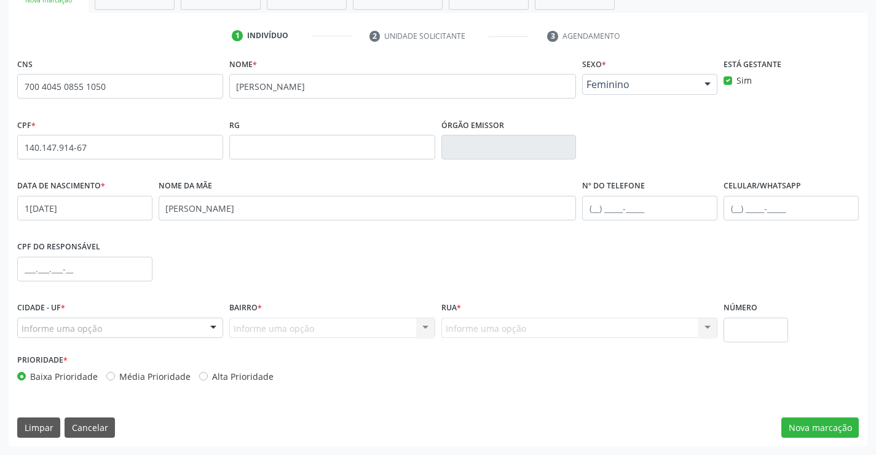
click at [213, 329] on div at bounding box center [213, 328] width 18 height 21
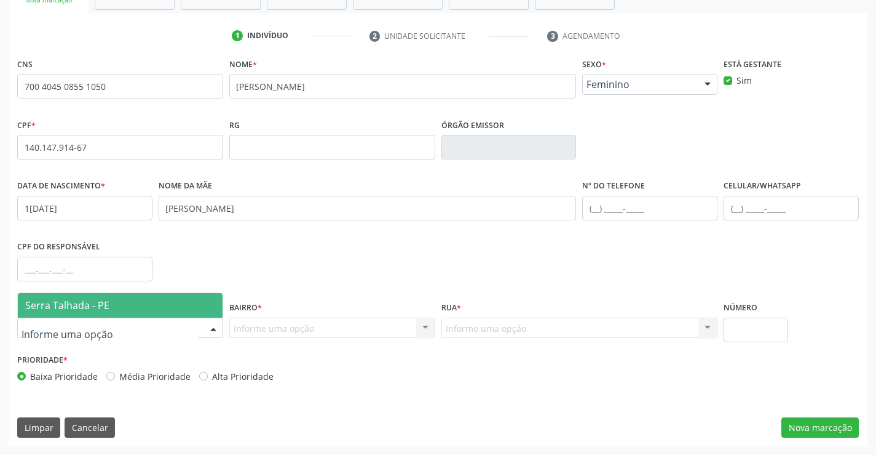
click at [185, 309] on span "Serra Talhada - PE" at bounding box center [120, 305] width 205 height 25
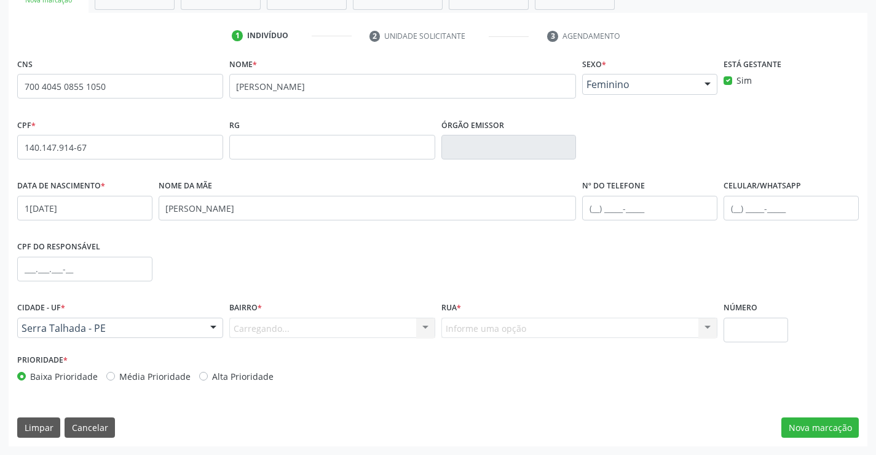
click at [426, 325] on div "Carregando... Nenhum resultado encontrado para: " " Nenhuma opção encontrada. D…" at bounding box center [332, 327] width 206 height 21
click at [411, 327] on div "Carregando... Nenhum resultado encontrado para: " " Nenhuma opção encontrada. D…" at bounding box center [332, 327] width 206 height 21
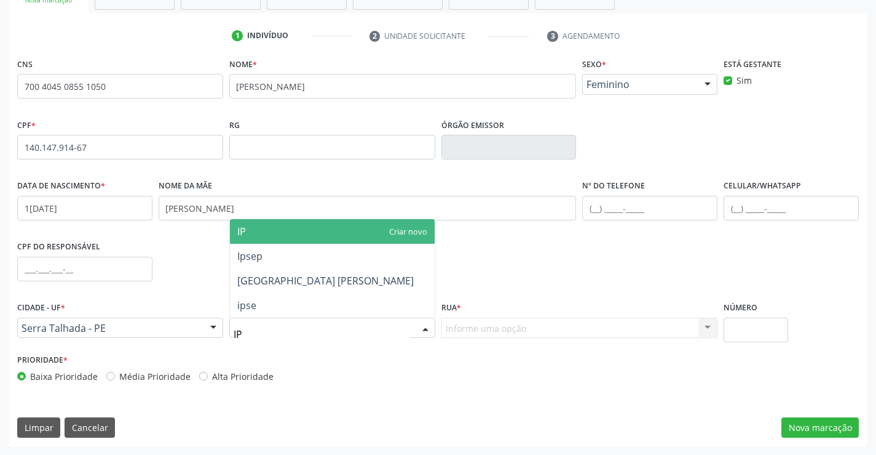
type input "IPS"
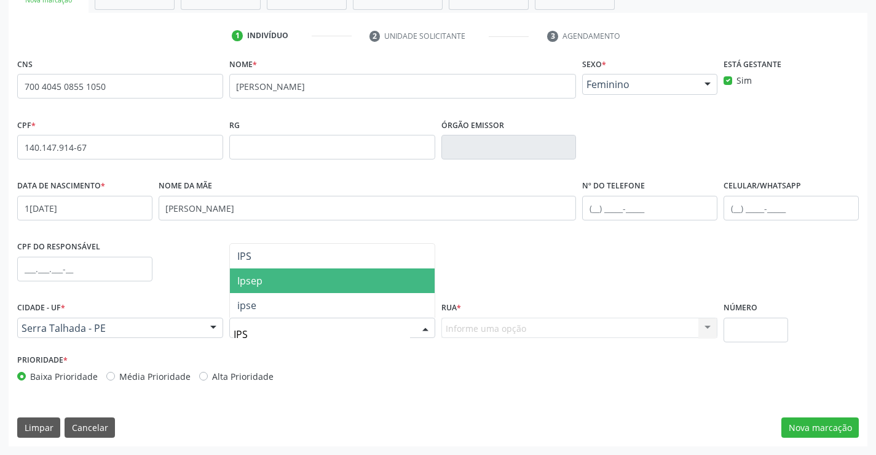
click at [279, 270] on span "Ipsep" at bounding box center [332, 280] width 205 height 25
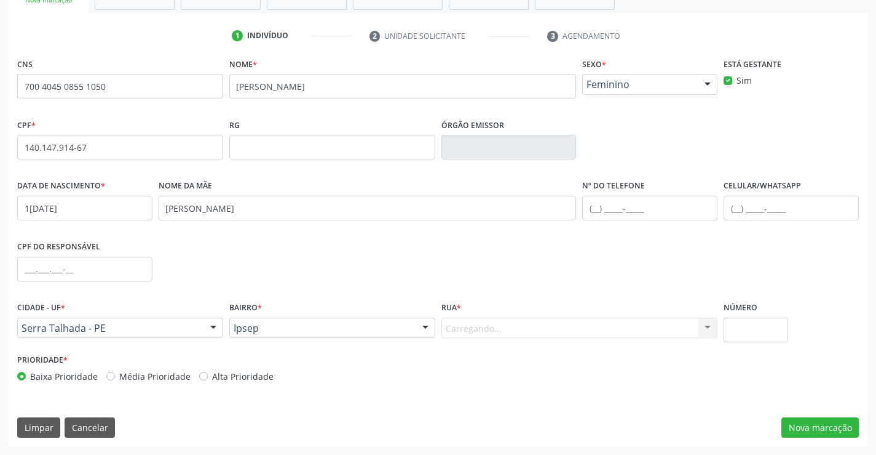
click at [534, 328] on div "Carregando... Nenhum resultado encontrado para: " " Nenhuma opção encontrada. D…" at bounding box center [580, 327] width 277 height 21
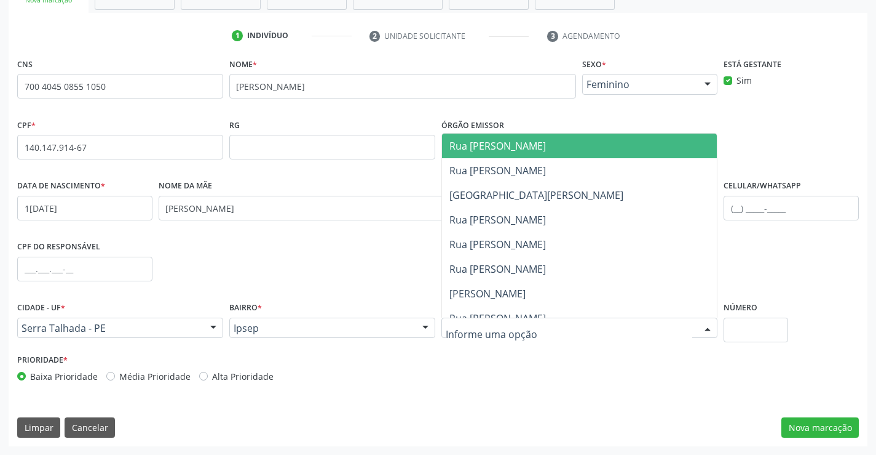
click at [534, 328] on div at bounding box center [580, 327] width 277 height 21
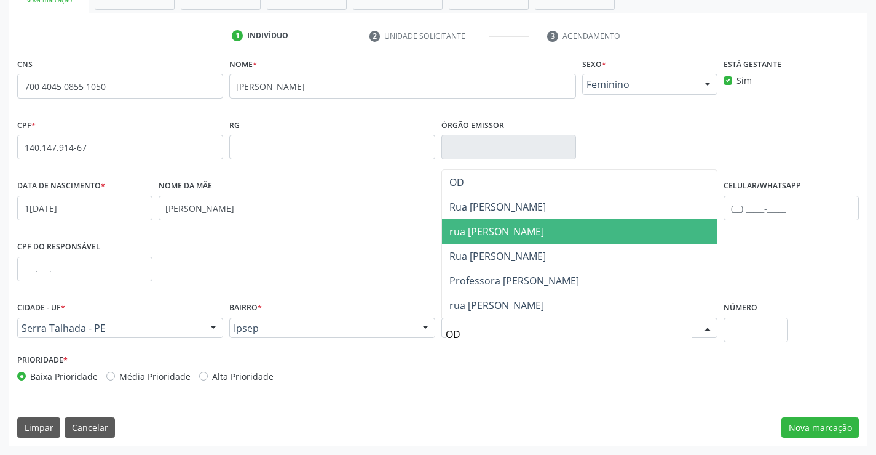
scroll to position [0, 0]
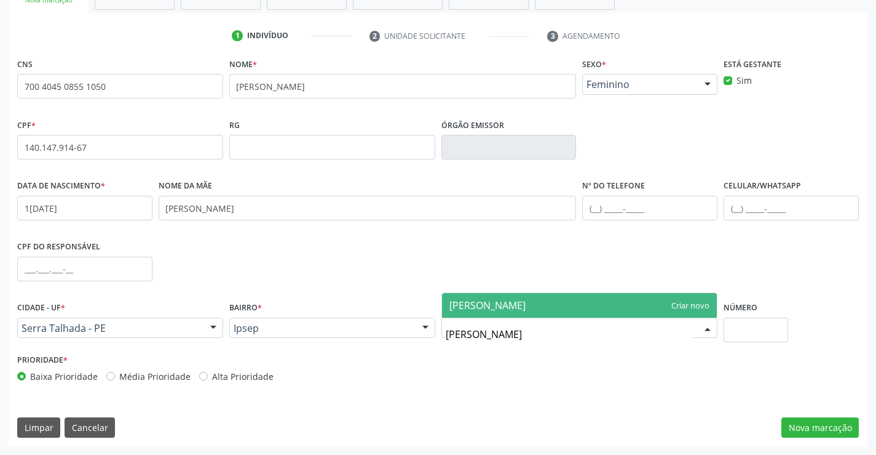
type input "ODILON BERNARDINO"
click at [552, 378] on div "Prioridade * Baixa Prioridade Média Prioridade Alta Prioridade" at bounding box center [438, 371] width 848 height 41
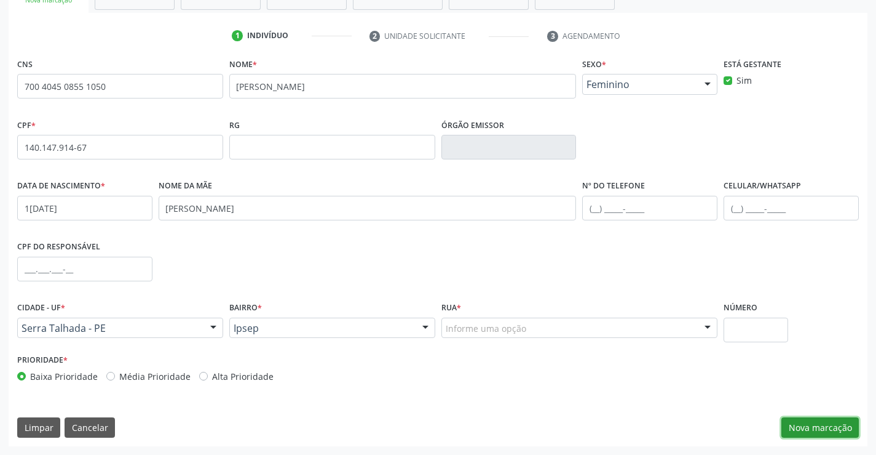
click at [813, 422] on button "Nova marcação" at bounding box center [820, 427] width 77 height 21
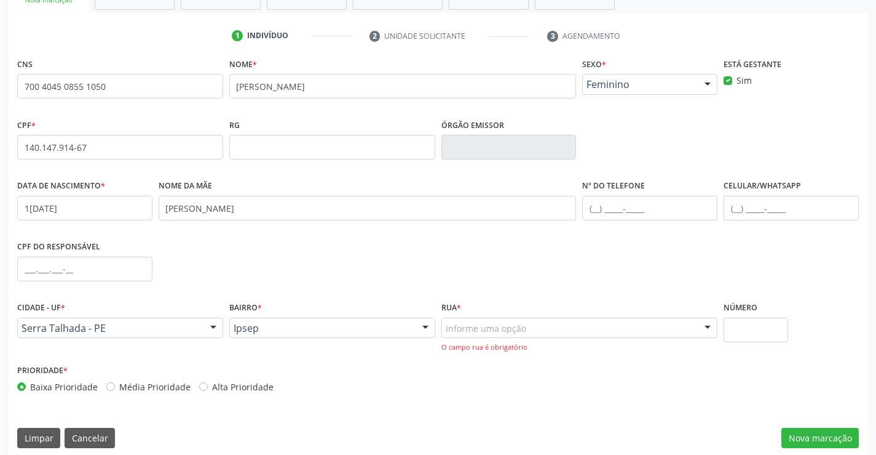
click at [539, 330] on div "Informe uma opção" at bounding box center [580, 327] width 277 height 21
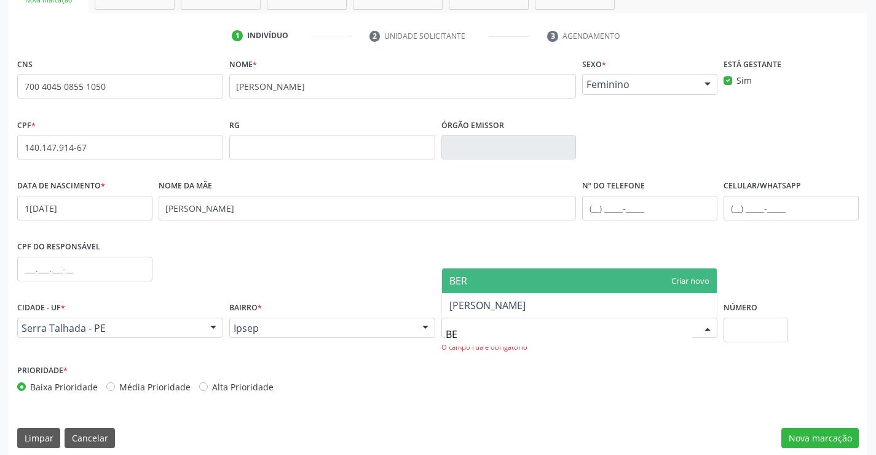
type input "B"
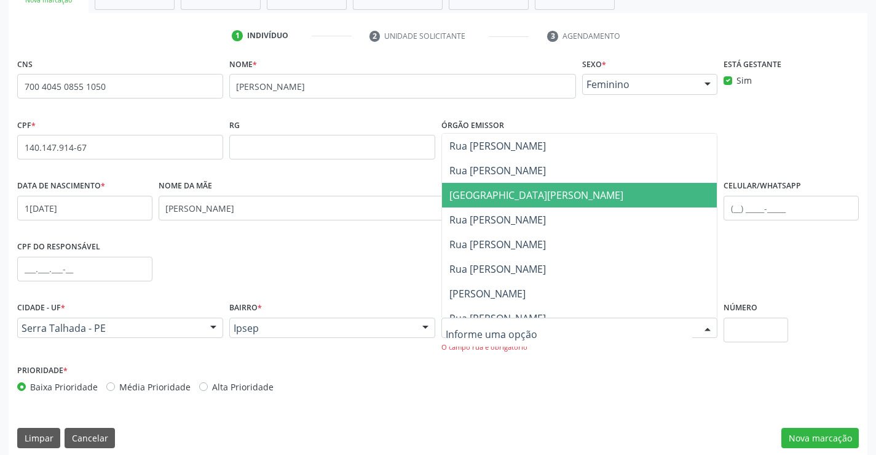
click at [544, 184] on span "Avenida Monsenhor João Kerhle" at bounding box center [580, 195] width 276 height 25
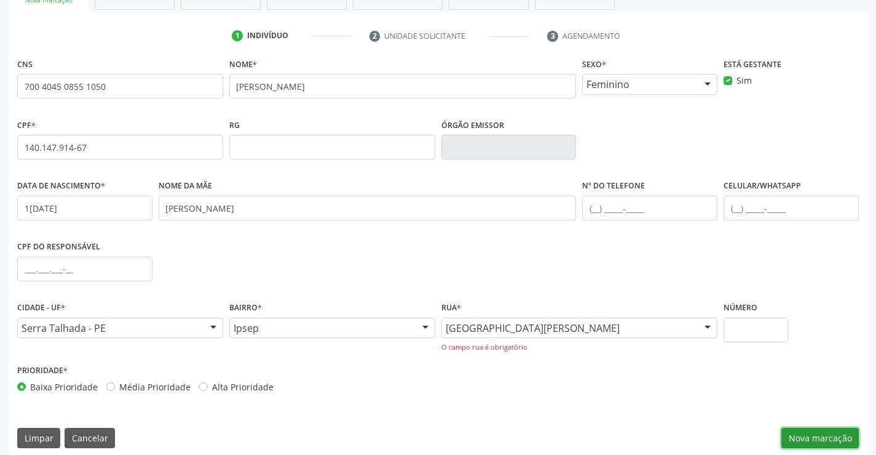
click at [814, 432] on button "Nova marcação" at bounding box center [820, 437] width 77 height 21
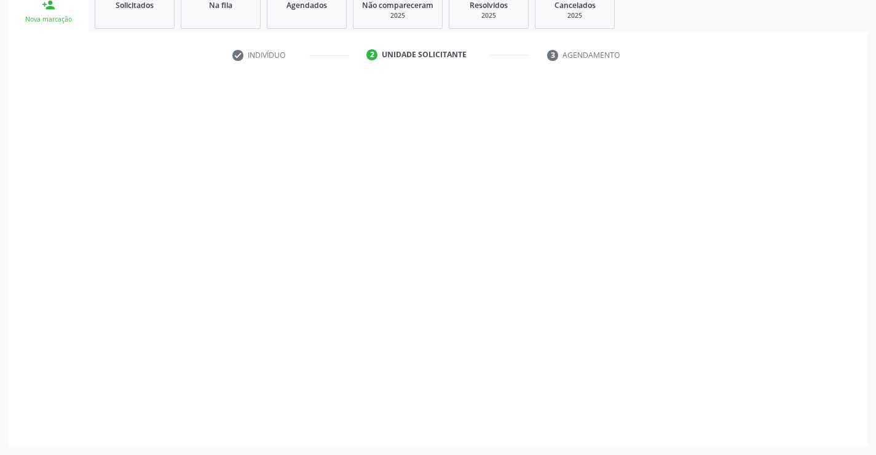
scroll to position [193, 0]
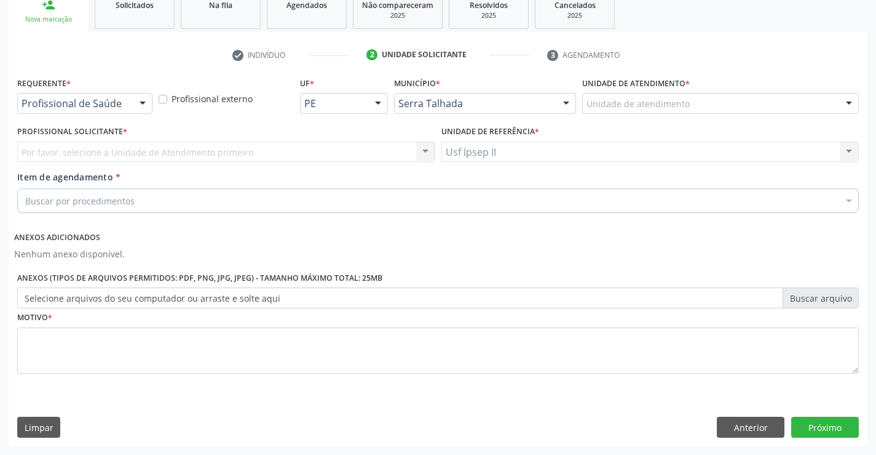
click at [720, 103] on div "Unidade de atendimento" at bounding box center [720, 103] width 277 height 21
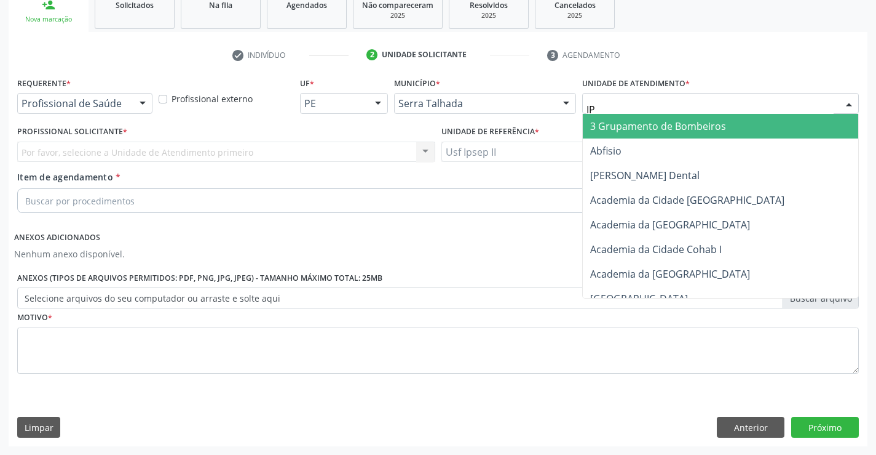
type input "IPS"
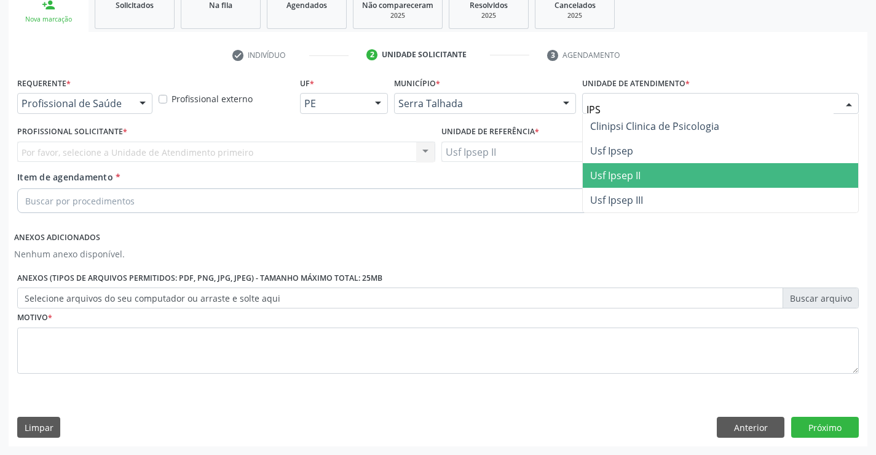
click at [632, 177] on span "Usf Ipsep II" at bounding box center [615, 176] width 50 height 14
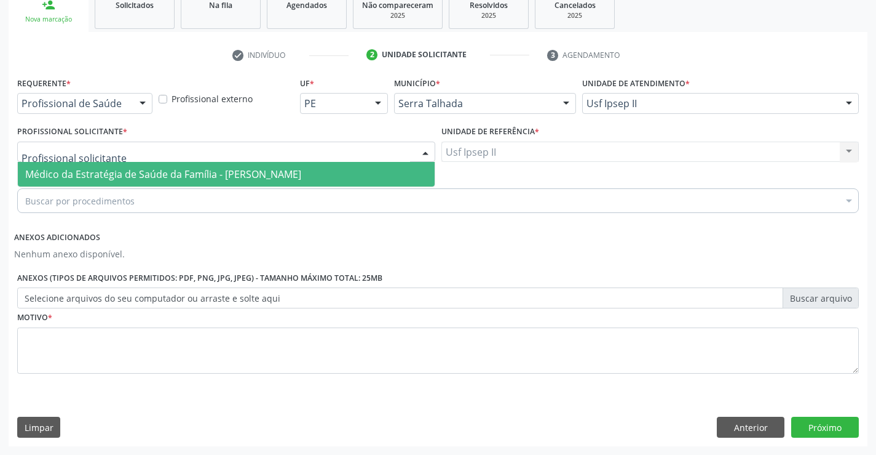
click at [137, 151] on div at bounding box center [226, 151] width 418 height 21
click at [148, 172] on span "Médico da Estratégia de Saúde da Família - [PERSON_NAME]" at bounding box center [163, 174] width 276 height 14
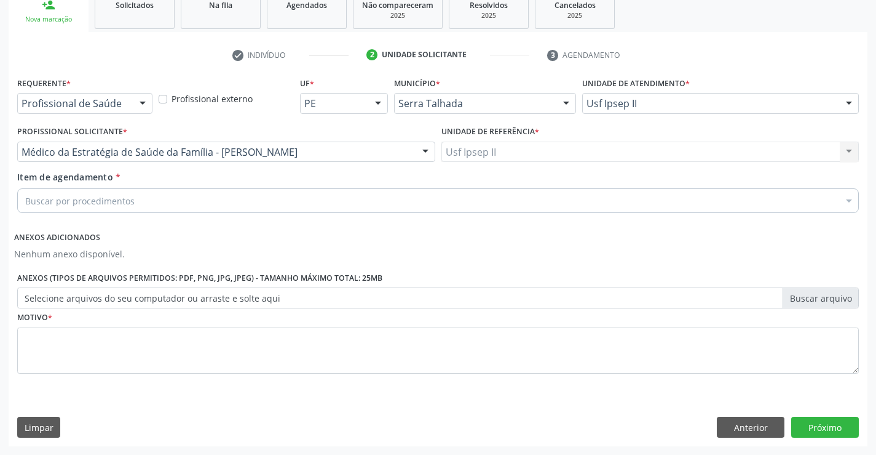
click at [153, 206] on div "Buscar por procedimentos" at bounding box center [438, 200] width 842 height 25
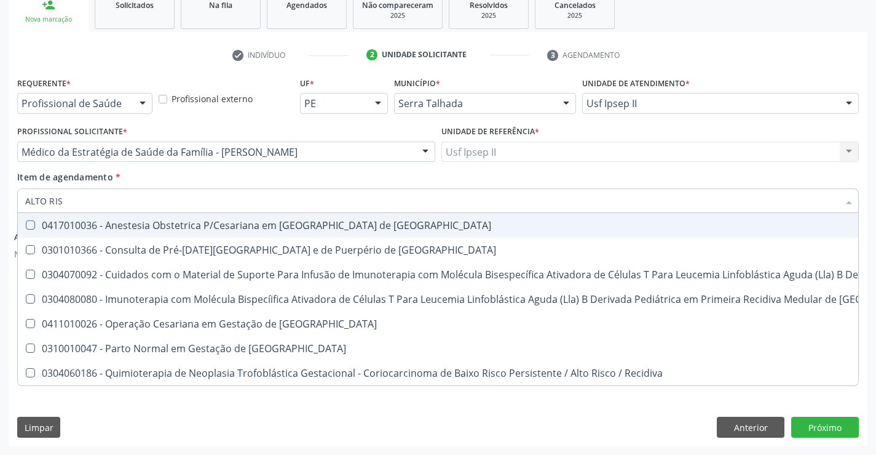
type input "ALTO RISC"
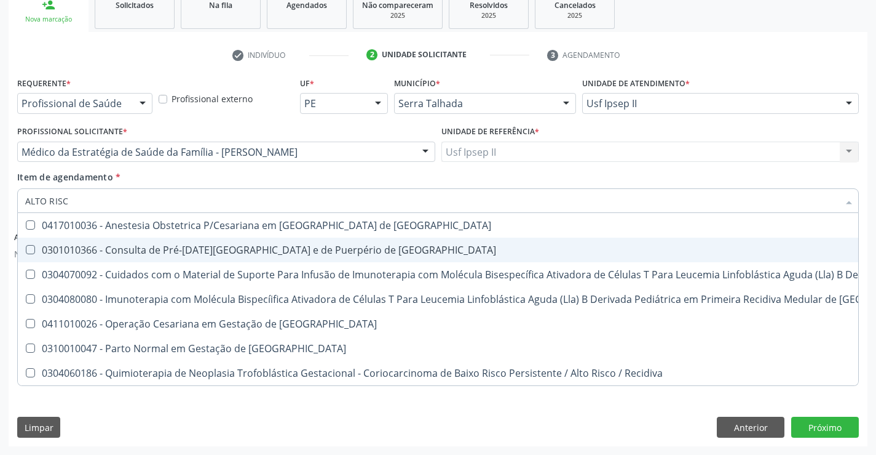
click at [179, 255] on div "0301010366 - Consulta de Pré-[DATE][GEOGRAPHIC_DATA] e de Puerpério de [GEOGRAP…" at bounding box center [656, 250] width 1263 height 10
checkbox Risco "true"
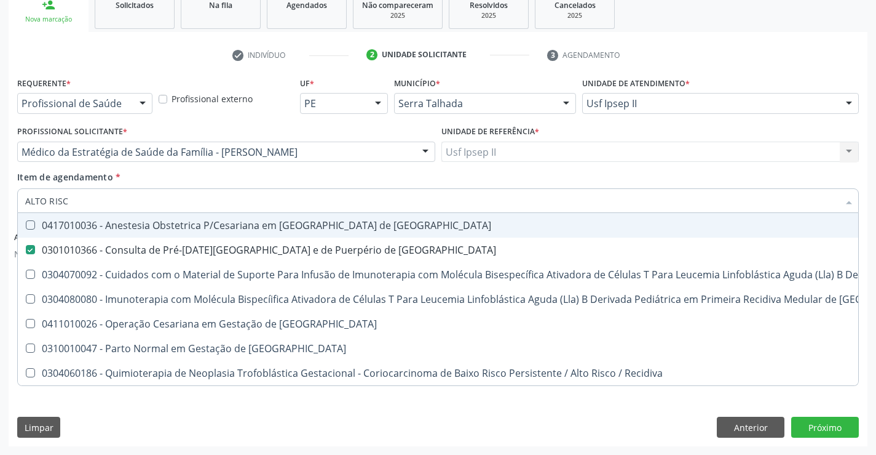
click at [191, 186] on div "Item de agendamento * ALTO RISC Desfazer seleção 0417010036 - Anestesia Obstetr…" at bounding box center [438, 189] width 842 height 39
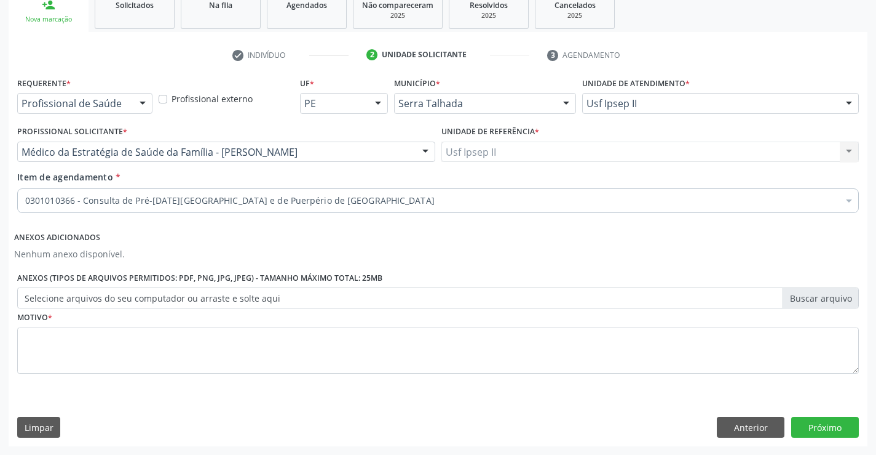
click at [193, 181] on div "Item de agendamento * 0301010366 - Consulta de Pré-Natal de Gestante e de Puerp…" at bounding box center [438, 189] width 842 height 39
click at [145, 349] on textarea at bounding box center [438, 350] width 842 height 47
type textarea "ALTO RISCO"
click at [812, 416] on button "Próximo" at bounding box center [826, 426] width 68 height 21
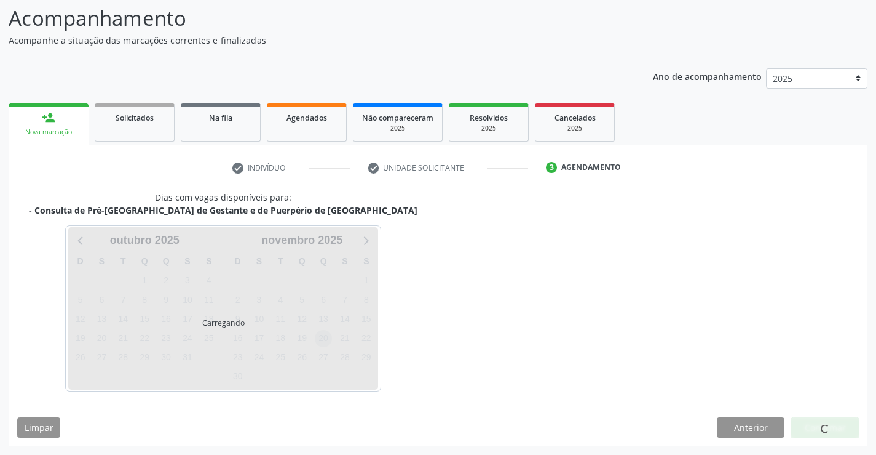
scroll to position [117, 0]
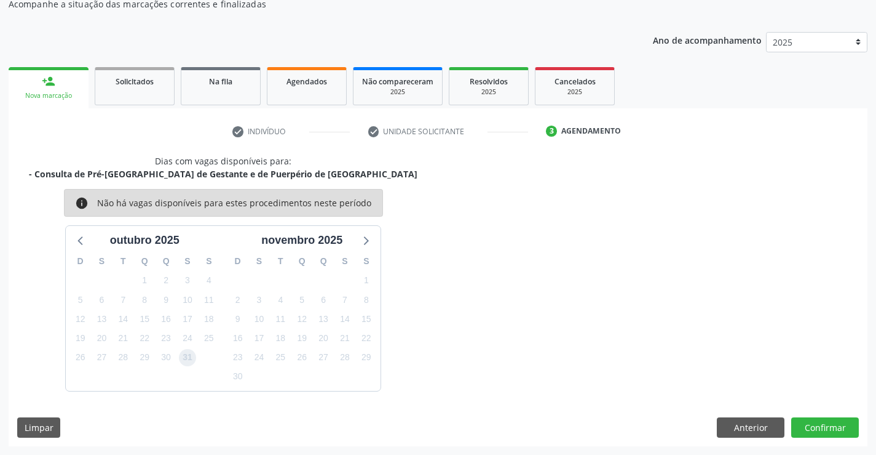
click at [184, 351] on span "31" at bounding box center [187, 357] width 17 height 17
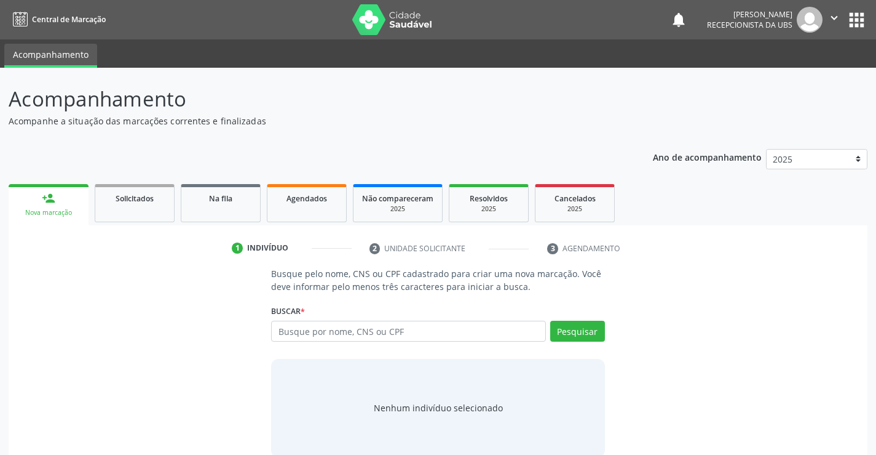
scroll to position [20, 0]
